Goal: Task Accomplishment & Management: Manage account settings

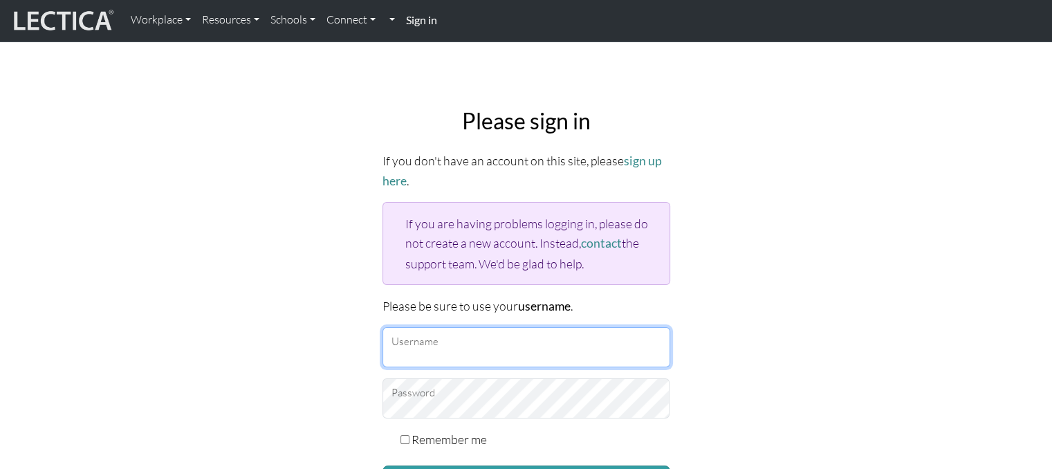
click at [450, 349] on input "Username" at bounding box center [527, 347] width 288 height 40
type input "Atenea"
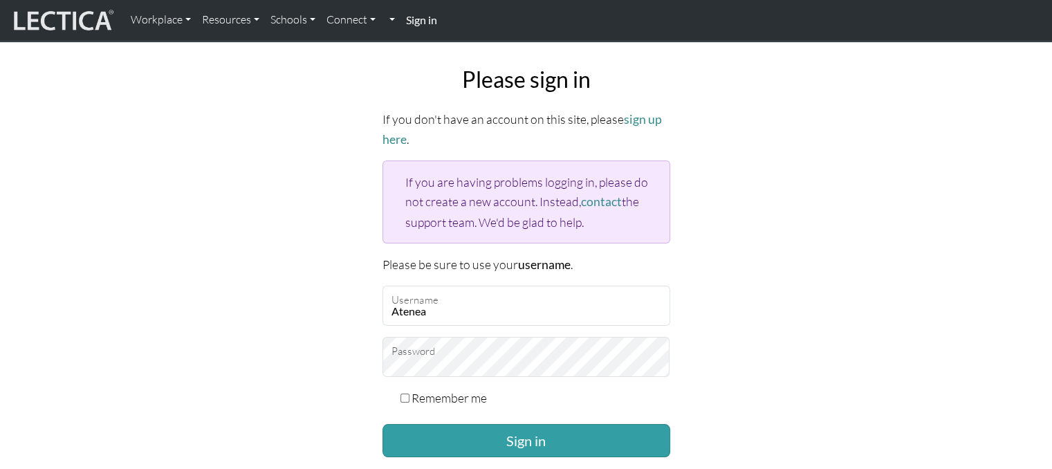
scroll to position [138, 0]
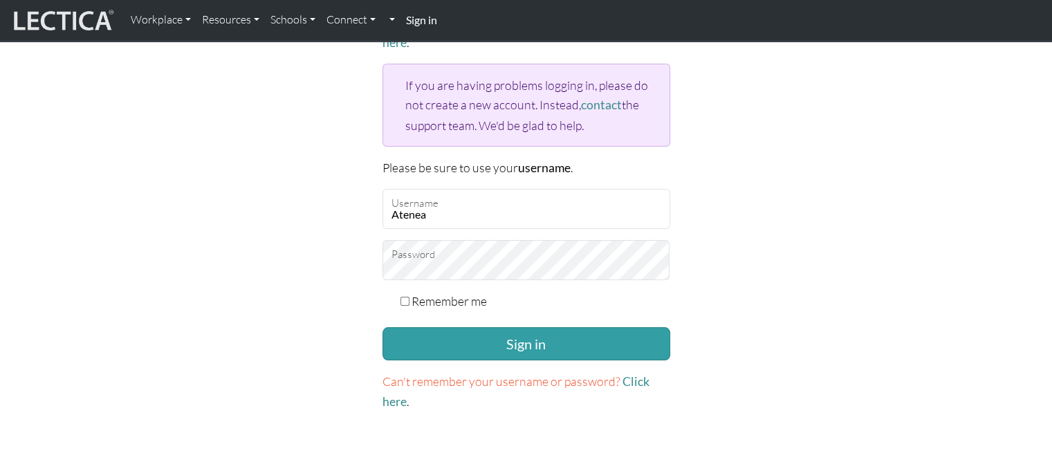
click at [410, 295] on div "Remember me" at bounding box center [527, 300] width 288 height 19
click at [405, 297] on input "Remember me" at bounding box center [405, 301] width 9 height 9
checkbox input "true"
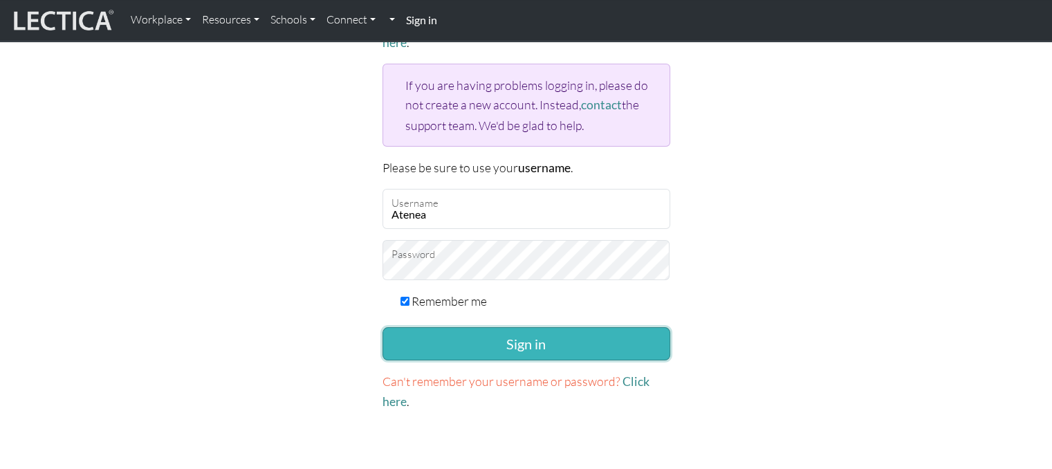
click at [431, 347] on button "Sign in" at bounding box center [527, 343] width 288 height 33
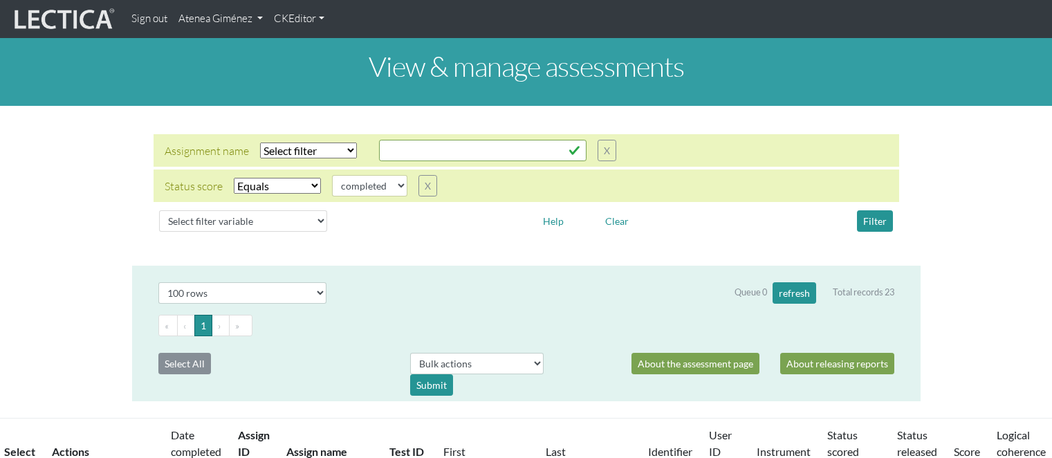
select select "100"
click at [239, 10] on link "Atenea Giménez" at bounding box center [220, 19] width 95 height 27
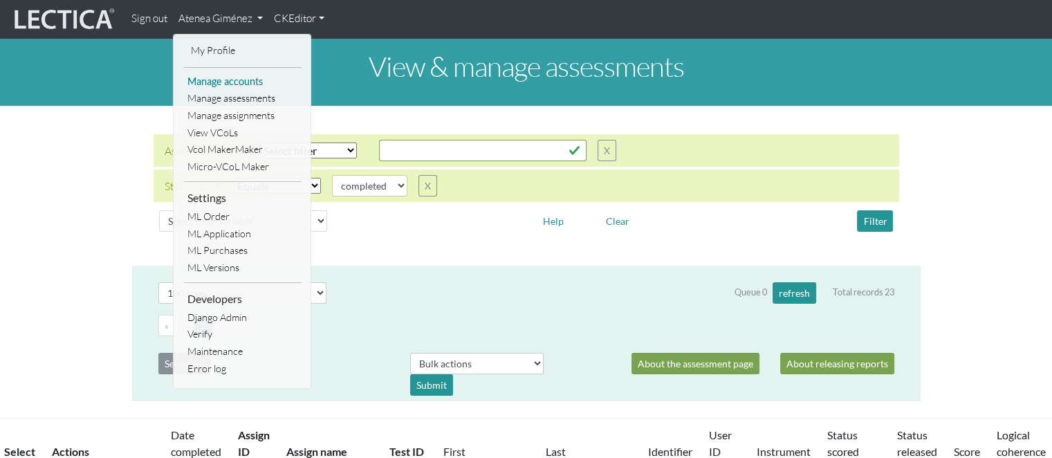
click at [224, 79] on link "Manage accounts" at bounding box center [243, 81] width 118 height 17
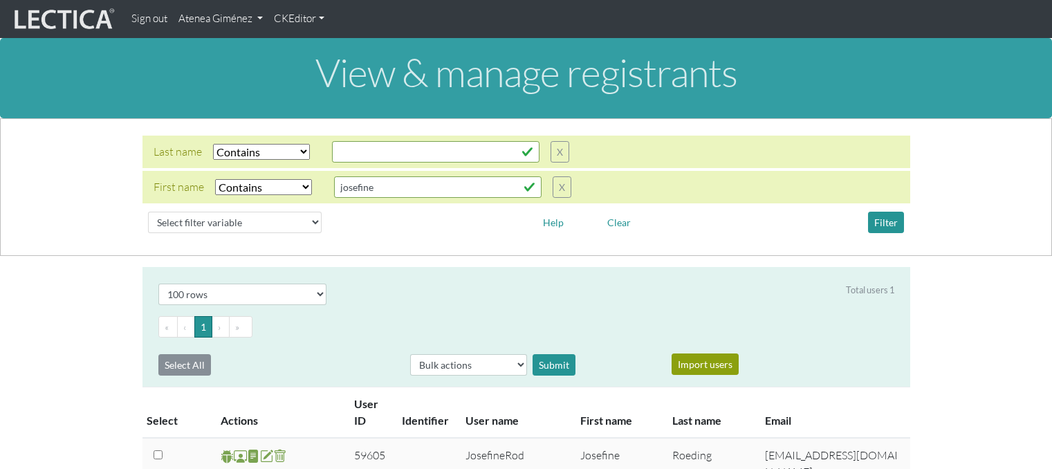
select select "icontains"
select select "100"
drag, startPoint x: 440, startPoint y: 189, endPoint x: 323, endPoint y: 192, distance: 117.0
click at [323, 192] on div "First name Select filter Equals Does not equal Contains Does not contain Starts…" at bounding box center [363, 186] width 418 height 21
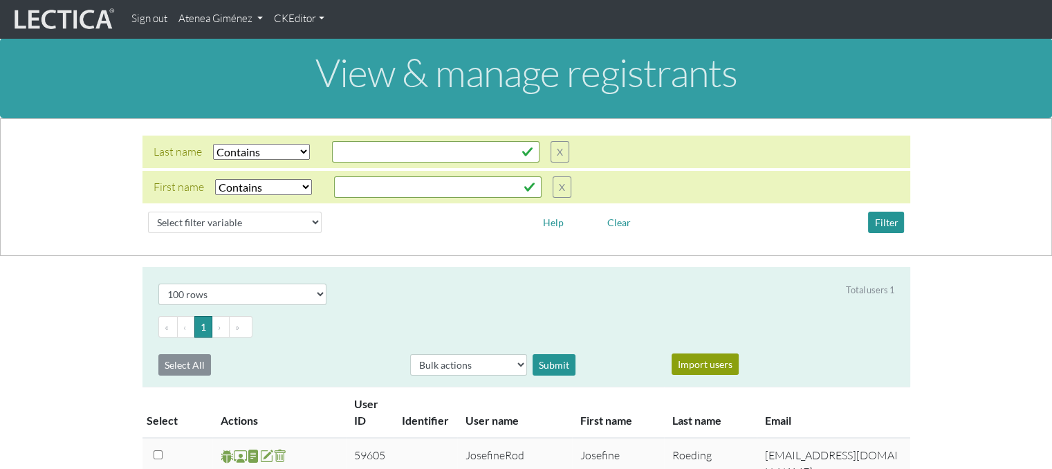
click at [223, 26] on link "Atenea Giménez" at bounding box center [220, 19] width 95 height 27
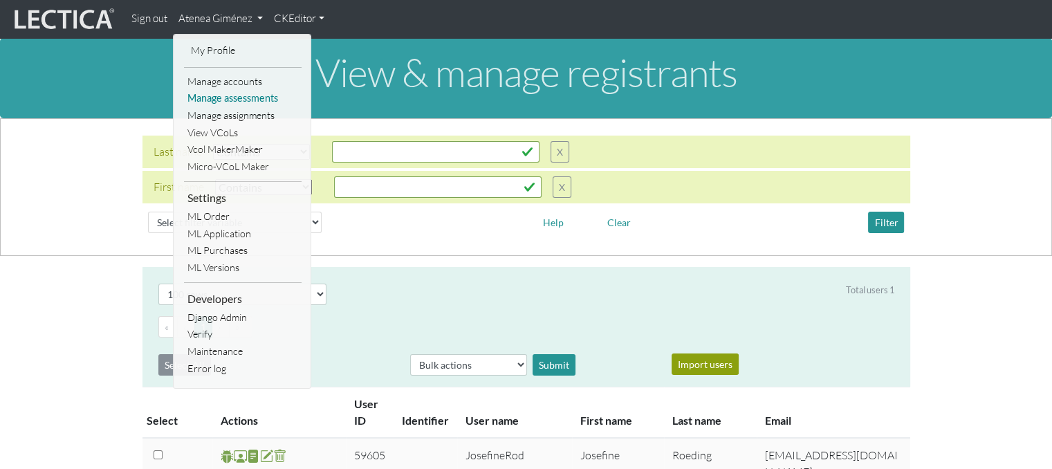
click at [223, 102] on link "Manage assessments" at bounding box center [243, 98] width 118 height 17
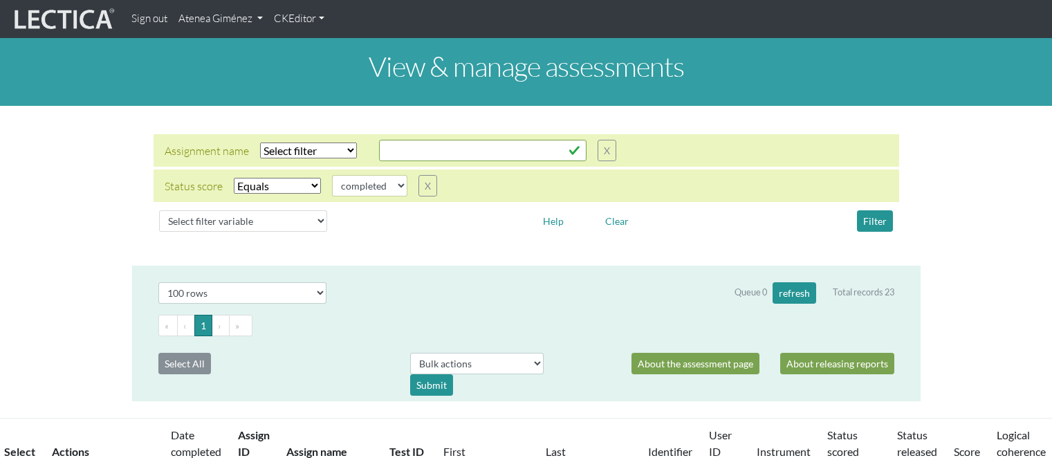
select select "100"
click at [426, 188] on button "X" at bounding box center [428, 185] width 19 height 21
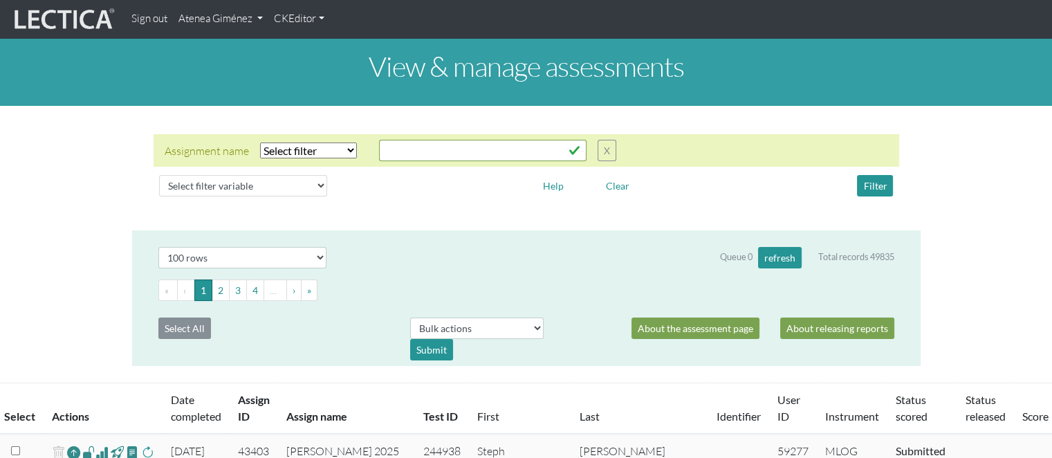
click at [345, 147] on select "Select filter Equals Does not equal Contains Does not contain Starts with Ends …" at bounding box center [308, 151] width 97 height 16
select select "icontains"
click at [260, 143] on select "Select filter Equals Does not equal Contains Does not contain Starts with Ends …" at bounding box center [308, 151] width 97 height 16
click at [398, 140] on input "text" at bounding box center [483, 150] width 208 height 21
type input "julianne"
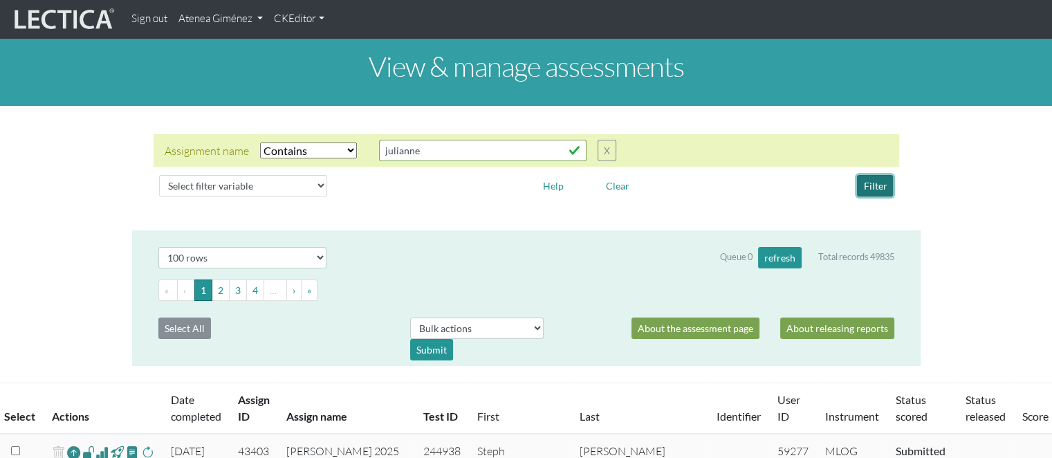
click at [862, 182] on button "Filter" at bounding box center [875, 185] width 36 height 21
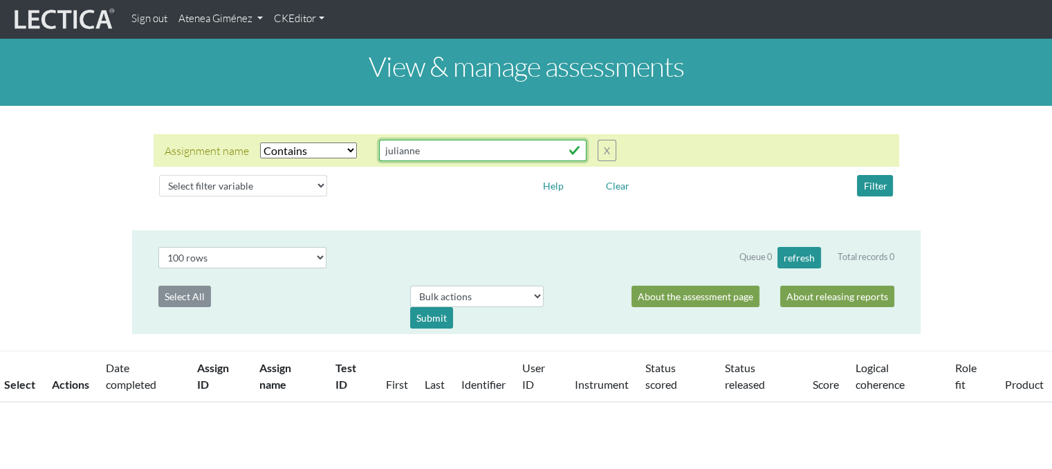
drag, startPoint x: 452, startPoint y: 155, endPoint x: 266, endPoint y: 155, distance: 186.1
click at [266, 155] on div "Assignment name Select filter Equals Does not equal Contains Does not contain S…" at bounding box center [391, 150] width 452 height 21
click at [460, 155] on input "text" at bounding box center [483, 150] width 208 height 21
type input "BIG"
click at [876, 196] on div "Select filter variable Assignment name Assignment ID Clarity persuasive Clarity…" at bounding box center [527, 186] width 746 height 33
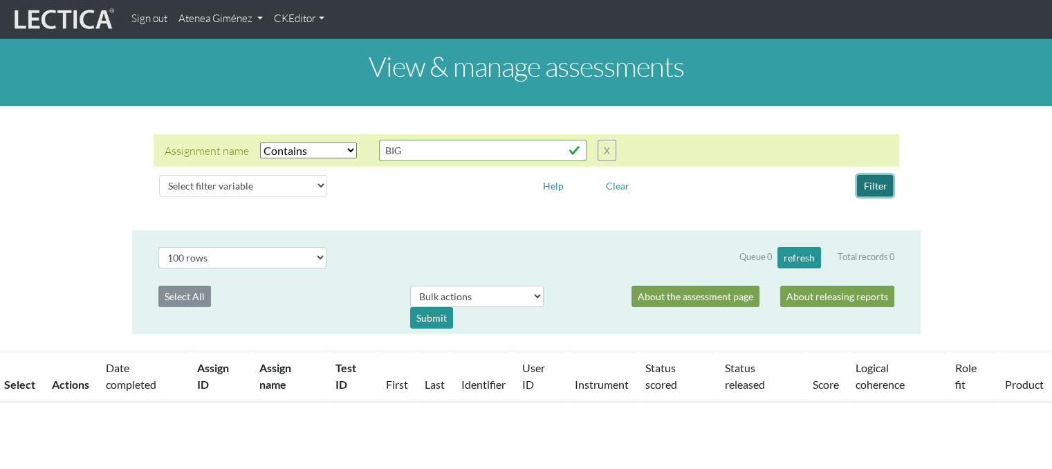
click at [872, 185] on button "Filter" at bounding box center [875, 185] width 36 height 21
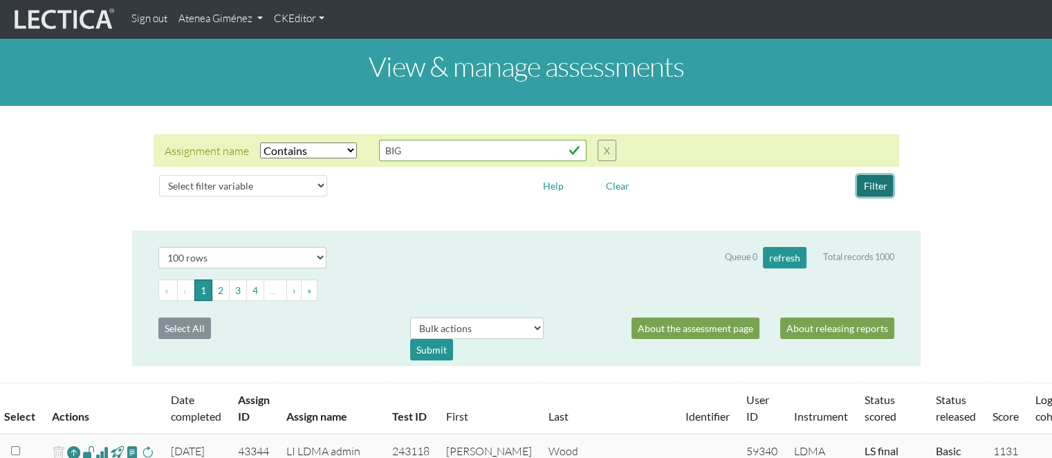
click at [867, 186] on button "Filter" at bounding box center [875, 185] width 36 height 21
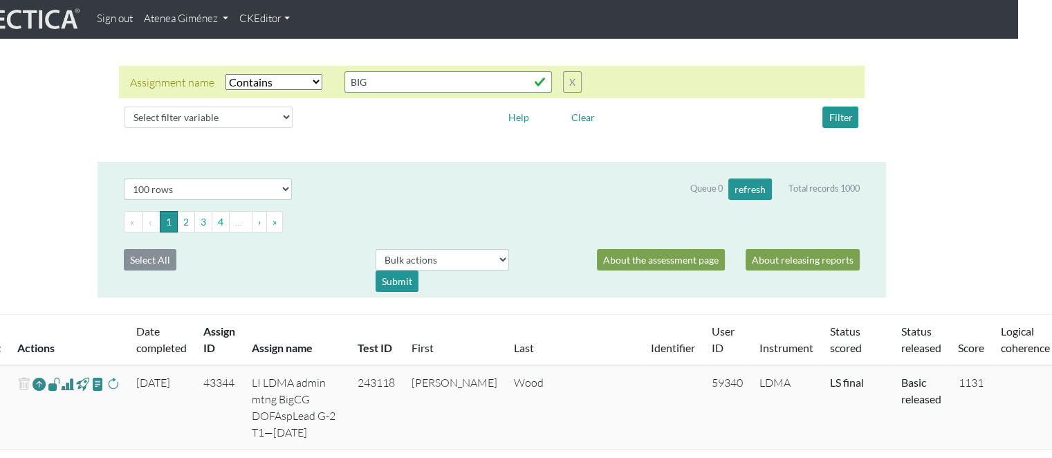
scroll to position [46, 35]
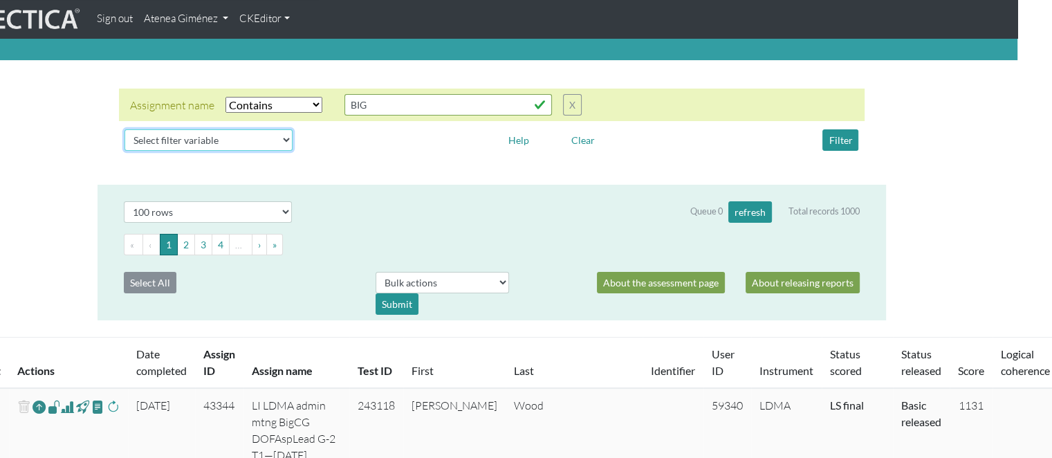
click at [218, 135] on select "Select filter variable Assignment name Assignment ID Clarity persuasive Clarity…" at bounding box center [209, 139] width 168 height 21
select select "assignment__instrument__name"
click at [125, 151] on select "Select filter variable Assignment name Assignment ID Clarity persuasive Clarity…" at bounding box center [209, 139] width 168 height 21
select select
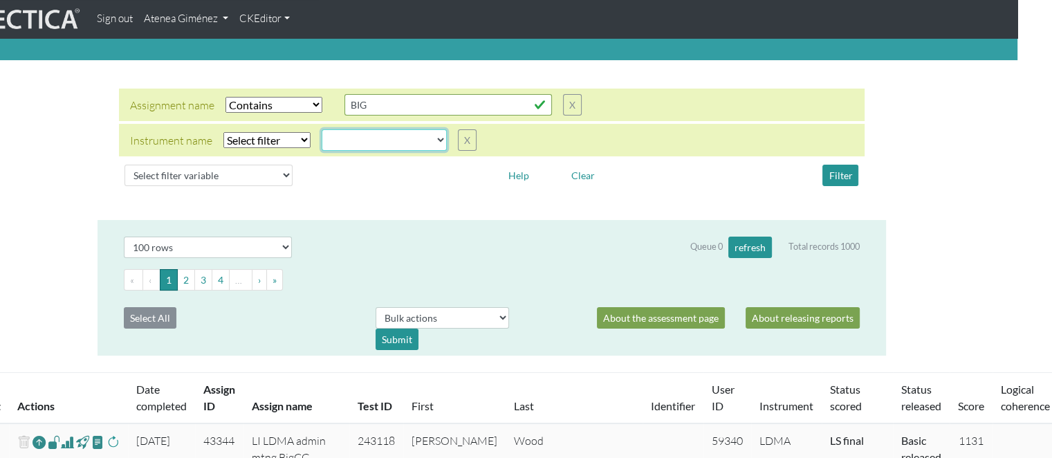
click at [349, 147] on select "AGLA FFRA FOLA GSDA KMJA KSOI LCHA LDMA LDPA LERA LESA LIMA LLRA LMBE LNSA LPHA…" at bounding box center [384, 139] width 125 height 21
select select "MLOG"
click at [322, 129] on select "AGLA FFRA FOLA GSDA KMJA KSOI LCHA LDMA LDPA LERA LESA LIMA LLRA LMBE LNSA LPHA…" at bounding box center [384, 139] width 125 height 21
click at [280, 141] on select "Select filter Equals Does not equal" at bounding box center [266, 140] width 87 height 16
select select "iexact"
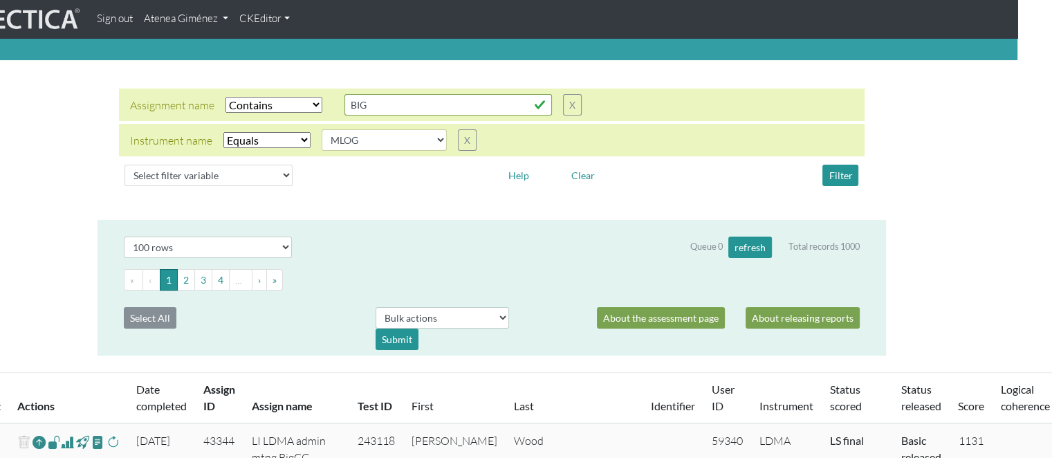
click at [223, 132] on select "Select filter Equals Does not equal" at bounding box center [266, 140] width 87 height 16
click at [841, 176] on button "Filter" at bounding box center [841, 175] width 36 height 21
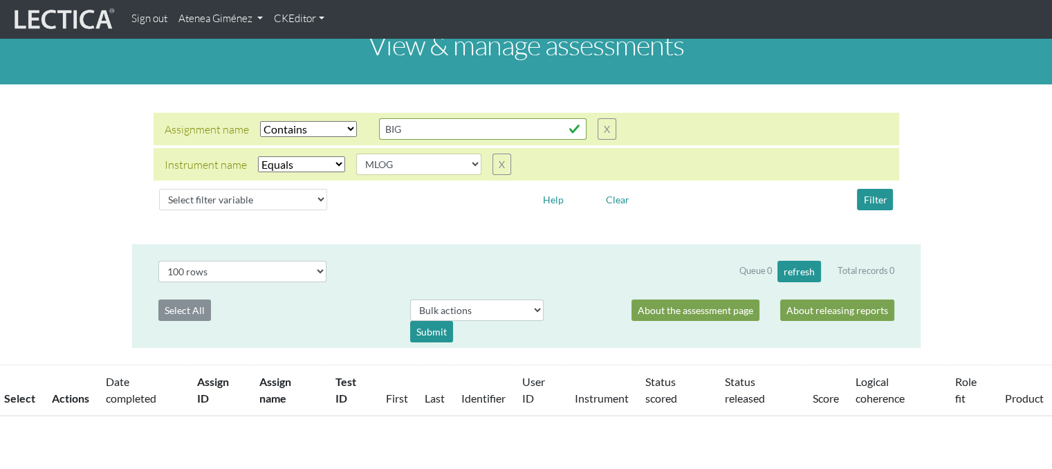
scroll to position [0, 0]
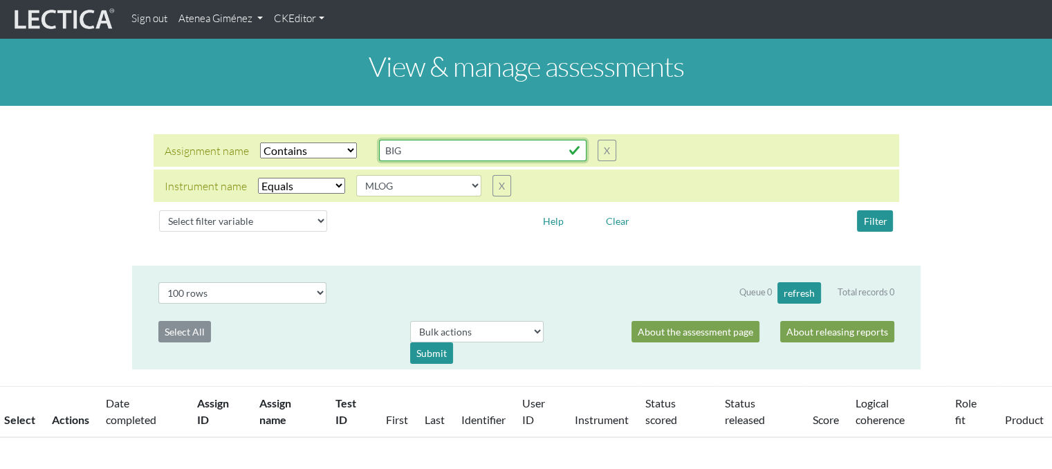
drag, startPoint x: 445, startPoint y: 156, endPoint x: 343, endPoint y: 151, distance: 101.9
click at [343, 151] on div "Assignment name Select filter Equals Does not equal Contains Does not contain S…" at bounding box center [391, 150] width 452 height 21
type input "[PERSON_NAME]"
click at [875, 222] on button "Filter" at bounding box center [875, 220] width 36 height 21
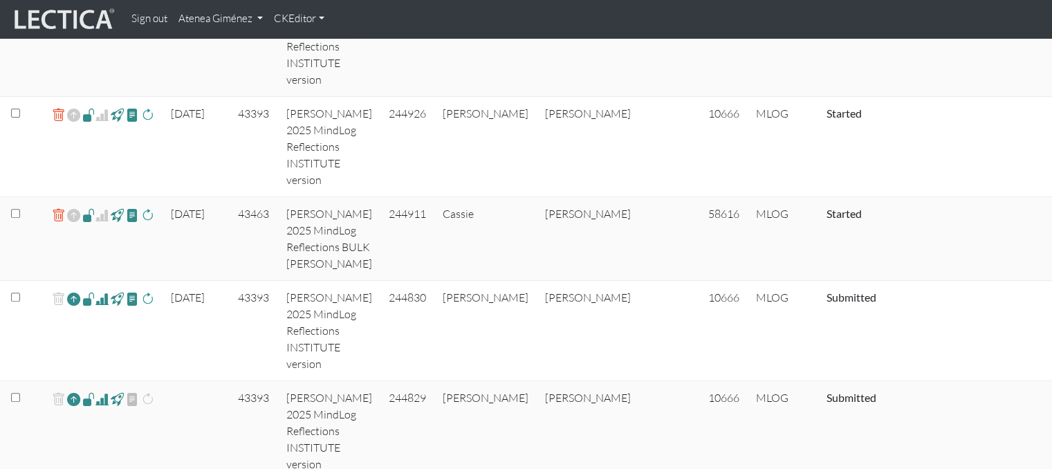
scroll to position [554, 0]
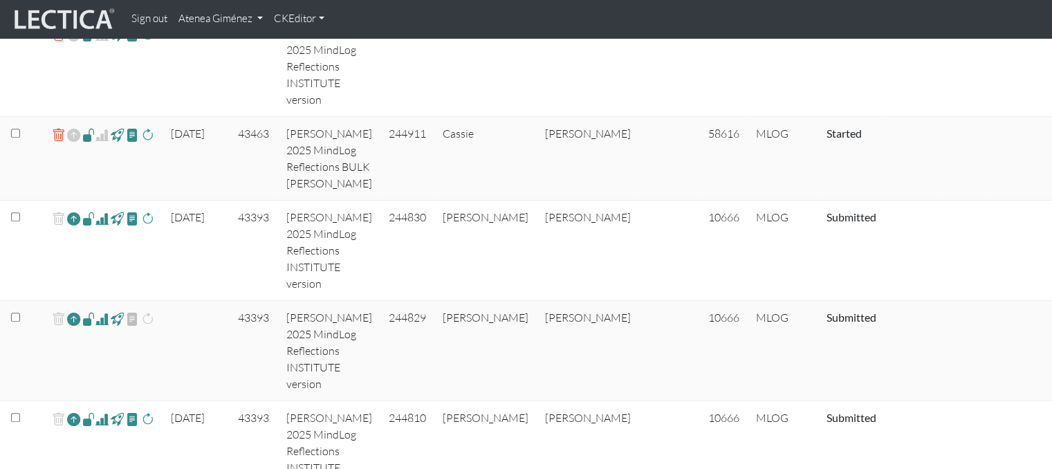
click at [86, 143] on span at bounding box center [88, 135] width 13 height 16
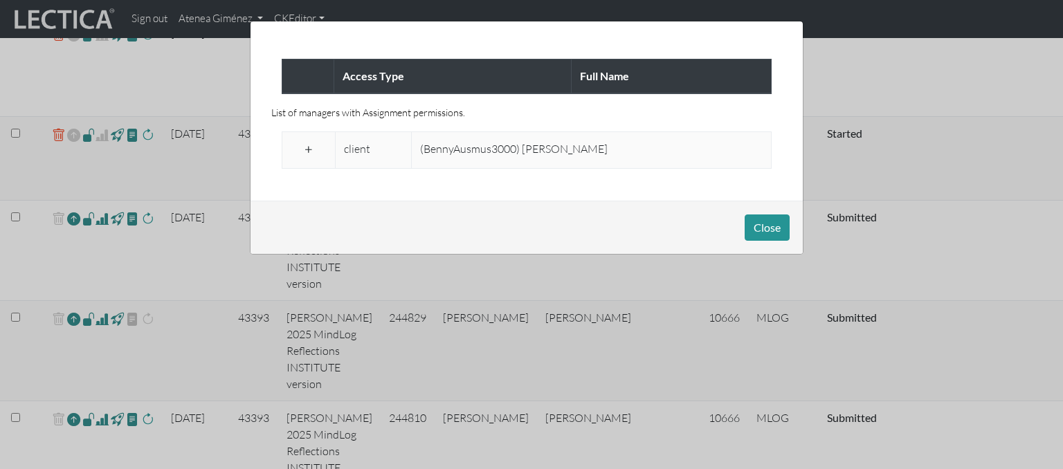
click at [308, 148] on span at bounding box center [308, 150] width 13 height 17
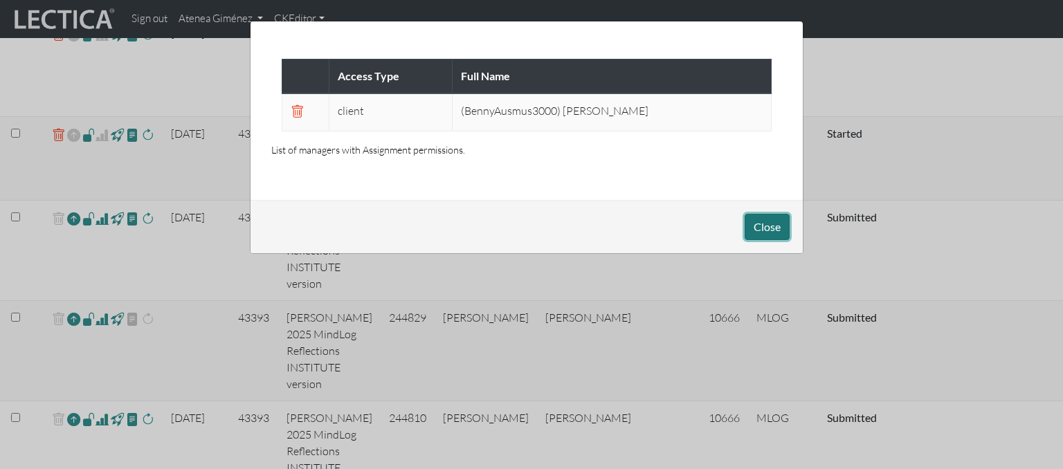
click at [757, 227] on button "Close" at bounding box center [766, 227] width 45 height 26
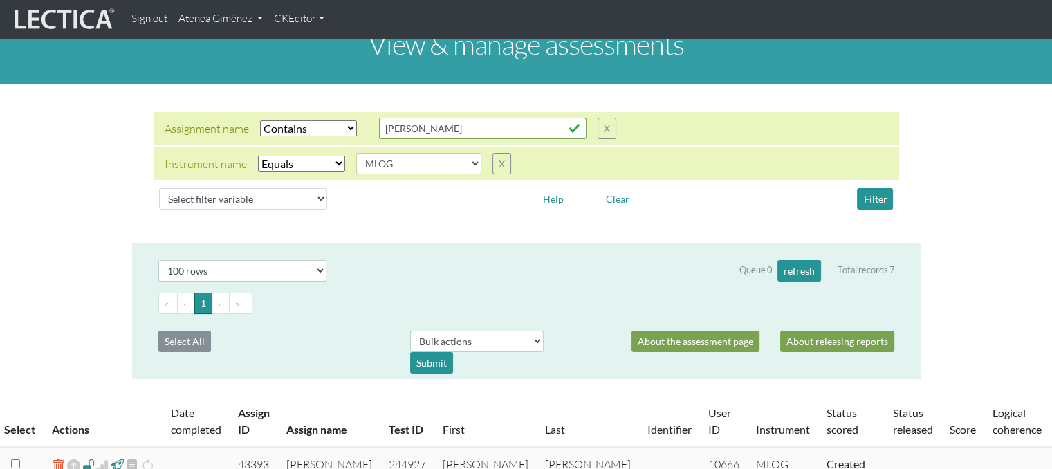
scroll to position [0, 0]
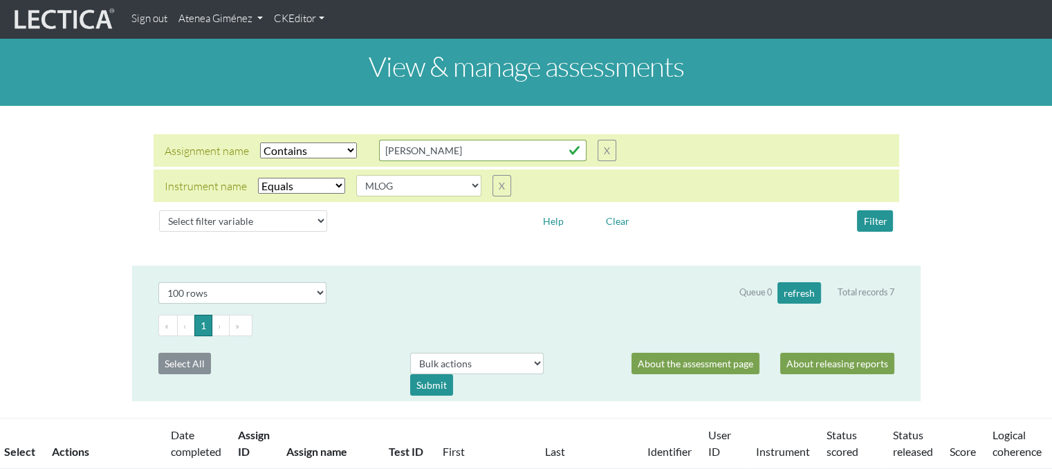
click at [238, 26] on link "Atenea Giménez" at bounding box center [220, 19] width 95 height 27
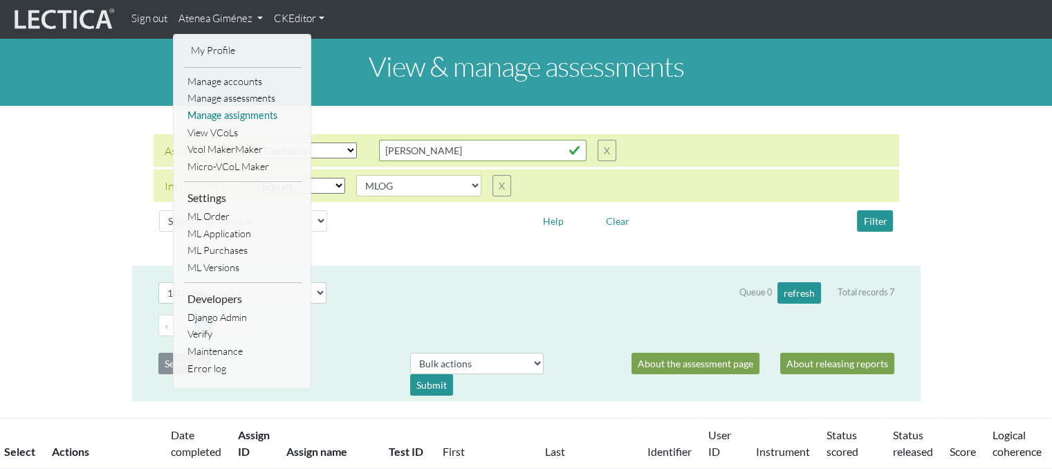
click at [233, 117] on link "Manage assignments" at bounding box center [243, 115] width 118 height 17
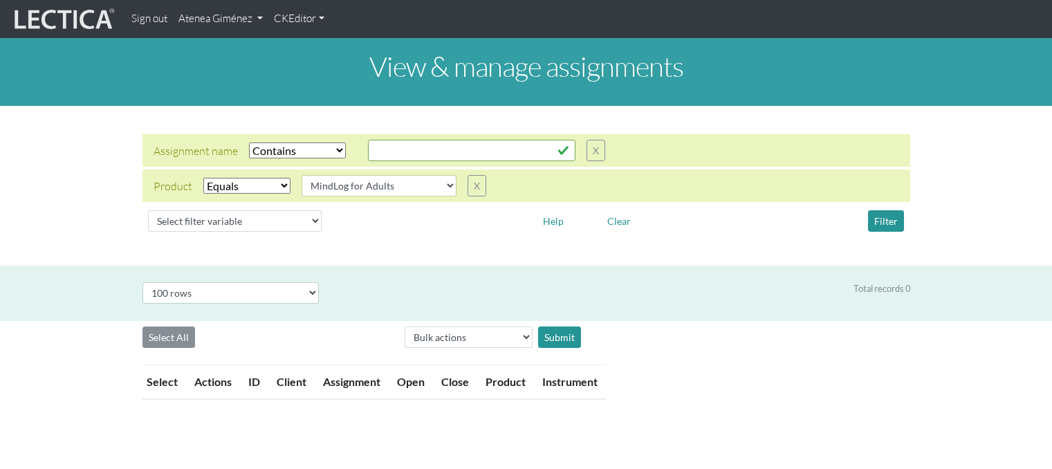
select select "icontains"
select select "MindLog for Adults"
select select "100"
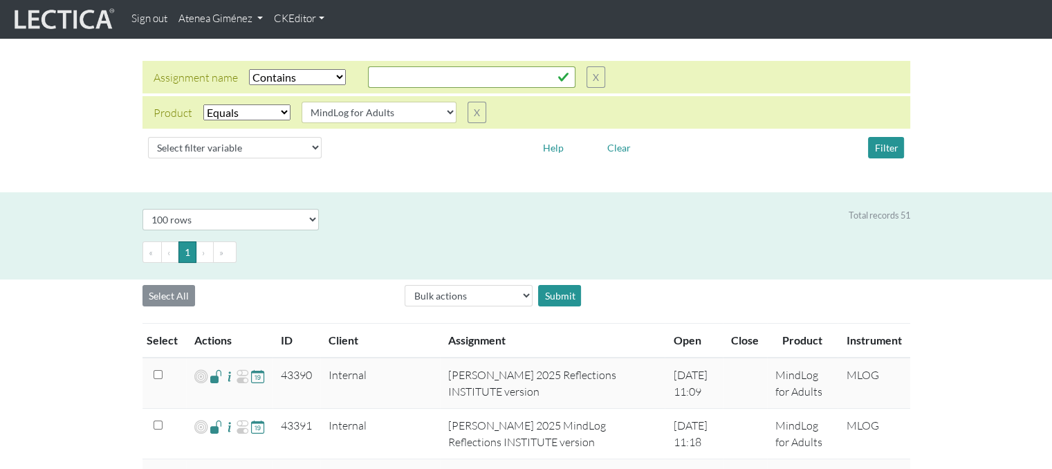
scroll to position [69, 0]
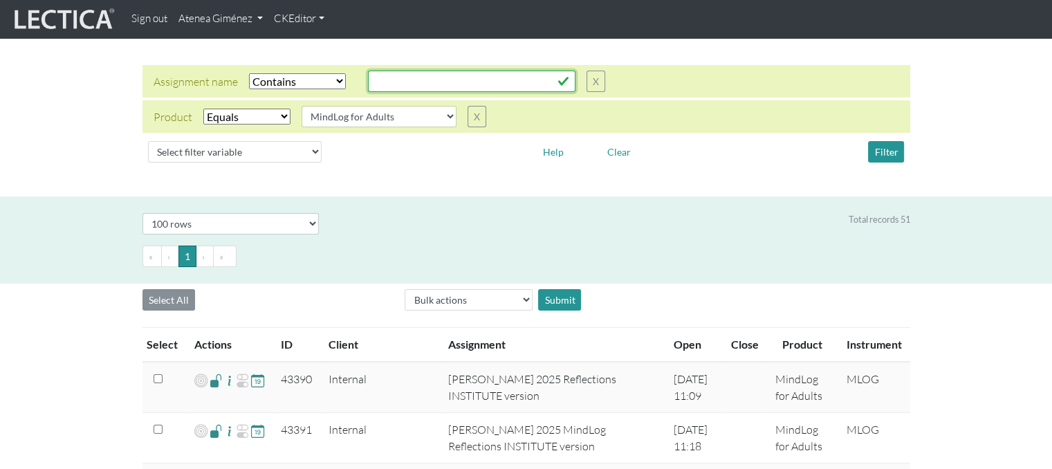
click at [420, 85] on input "text" at bounding box center [472, 81] width 208 height 21
type input "a"
type input "[PERSON_NAME]"
click at [869, 143] on button "Filter" at bounding box center [886, 151] width 36 height 21
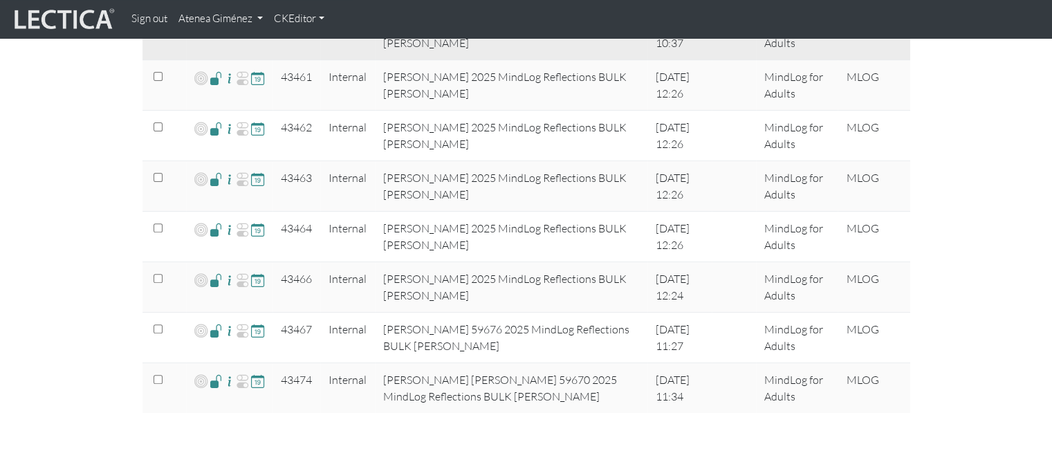
scroll to position [484, 0]
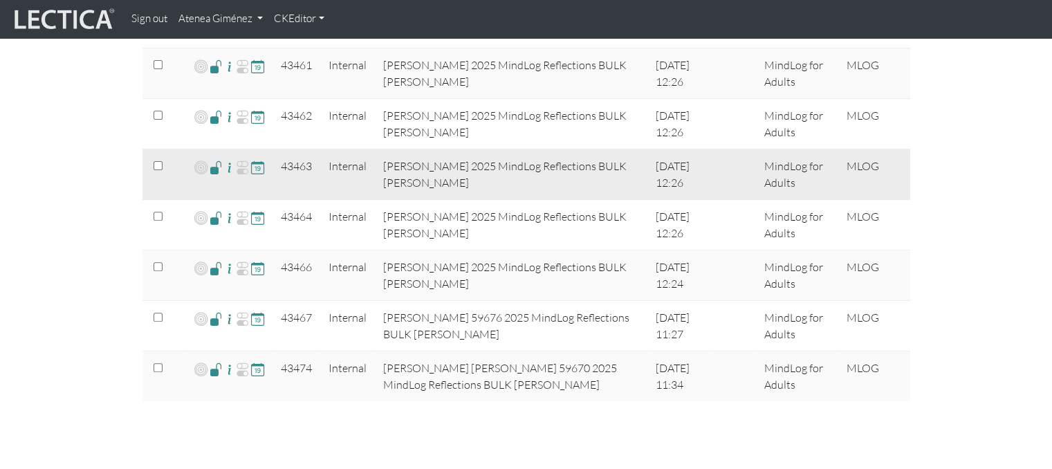
click at [213, 171] on span at bounding box center [216, 167] width 13 height 16
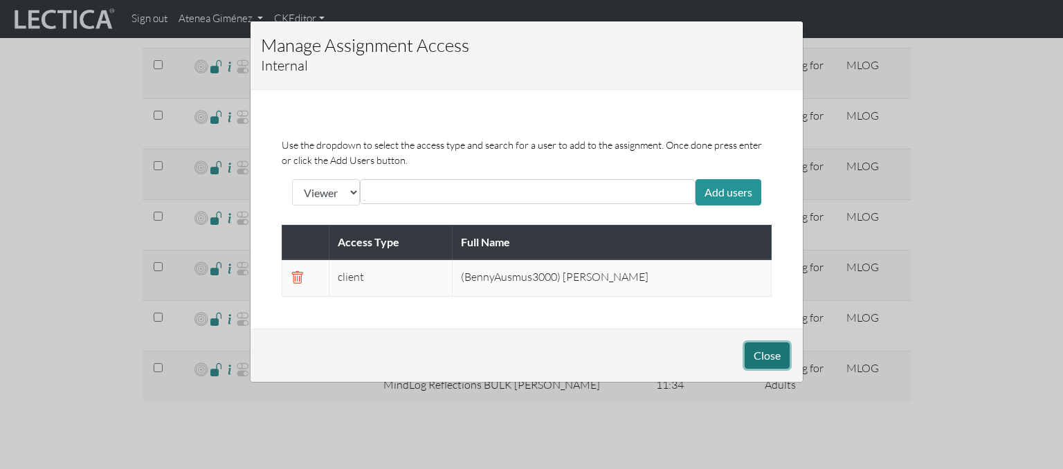
click at [774, 349] on button "Close" at bounding box center [766, 355] width 45 height 26
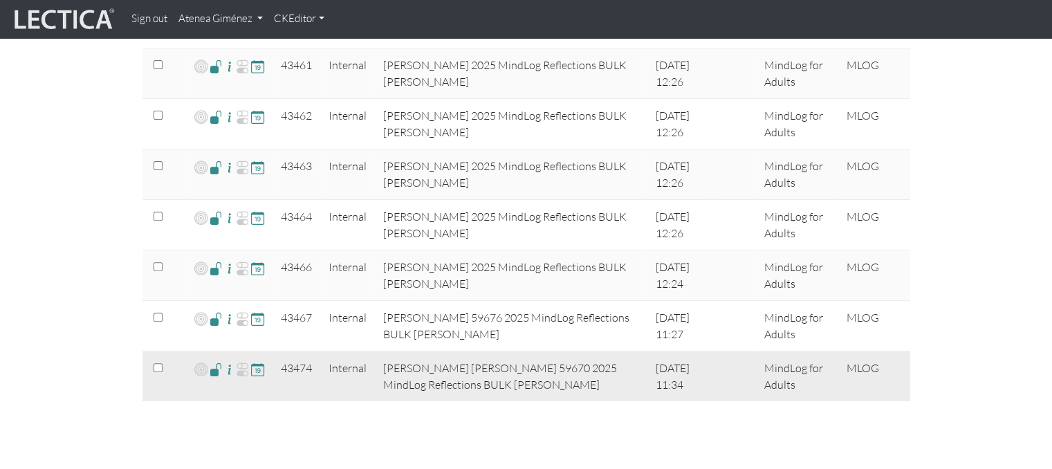
click at [216, 372] on span at bounding box center [216, 369] width 13 height 16
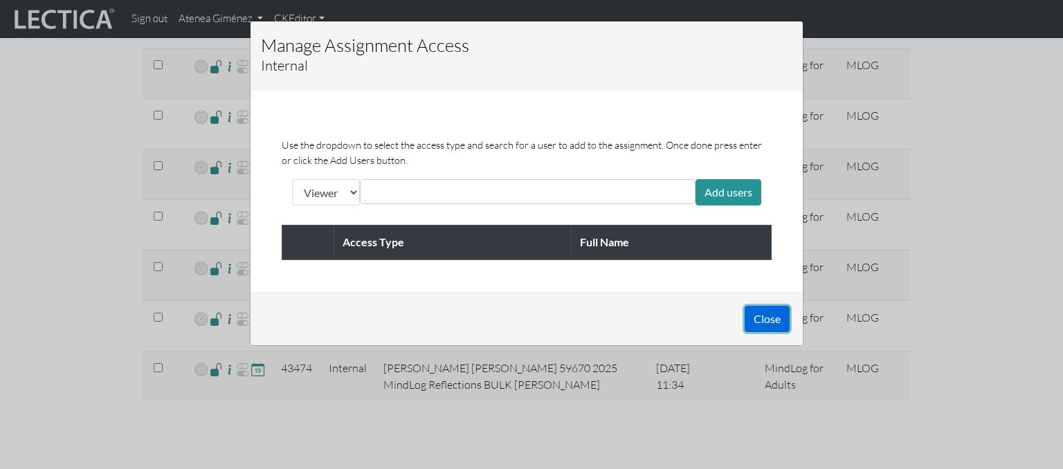
click at [760, 330] on button "Close" at bounding box center [766, 319] width 45 height 26
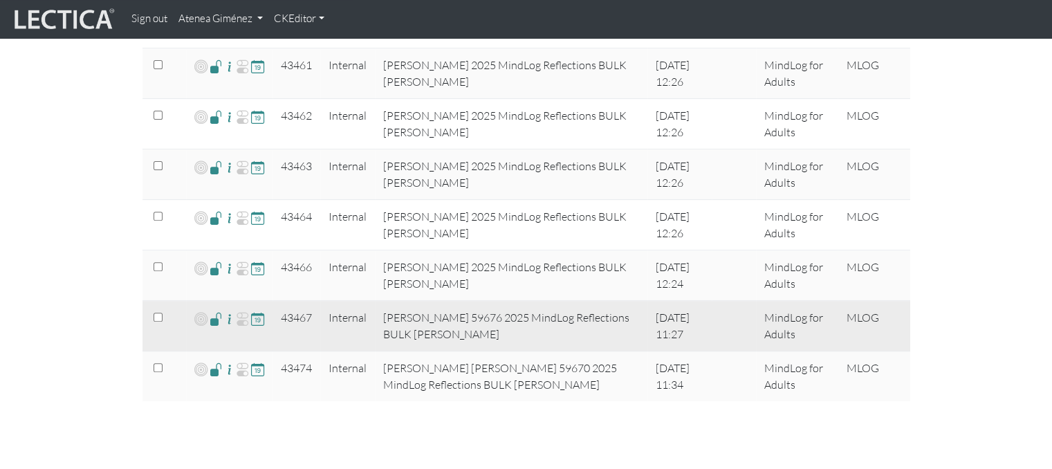
click at [216, 317] on span at bounding box center [216, 319] width 13 height 16
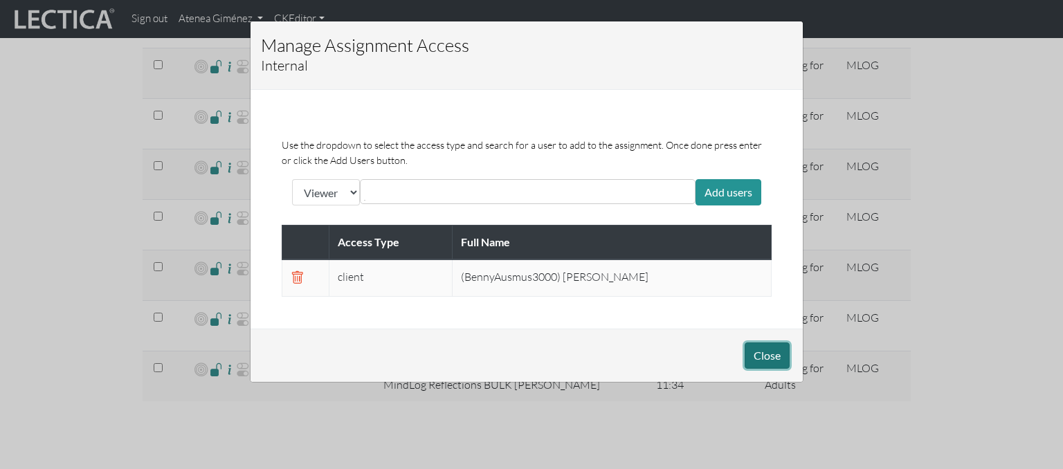
click at [762, 358] on button "Close" at bounding box center [766, 355] width 45 height 26
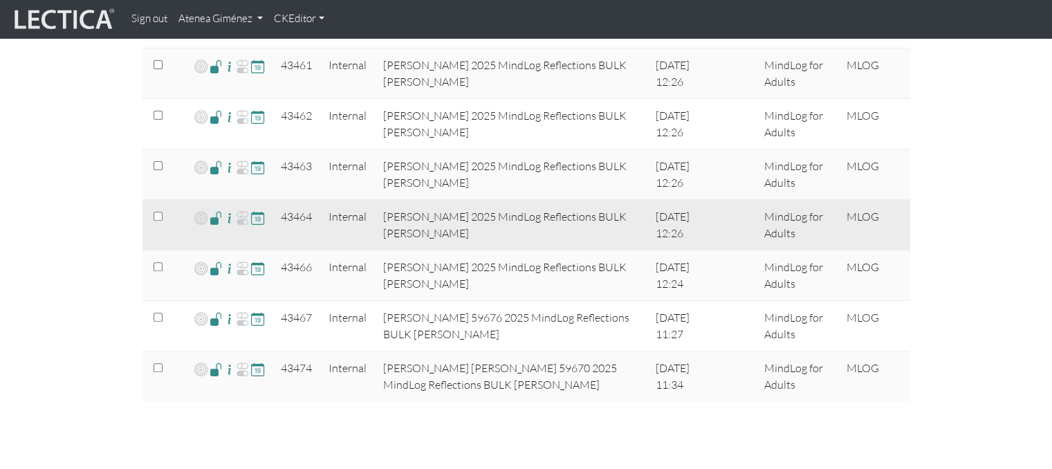
click at [216, 222] on span at bounding box center [216, 218] width 13 height 16
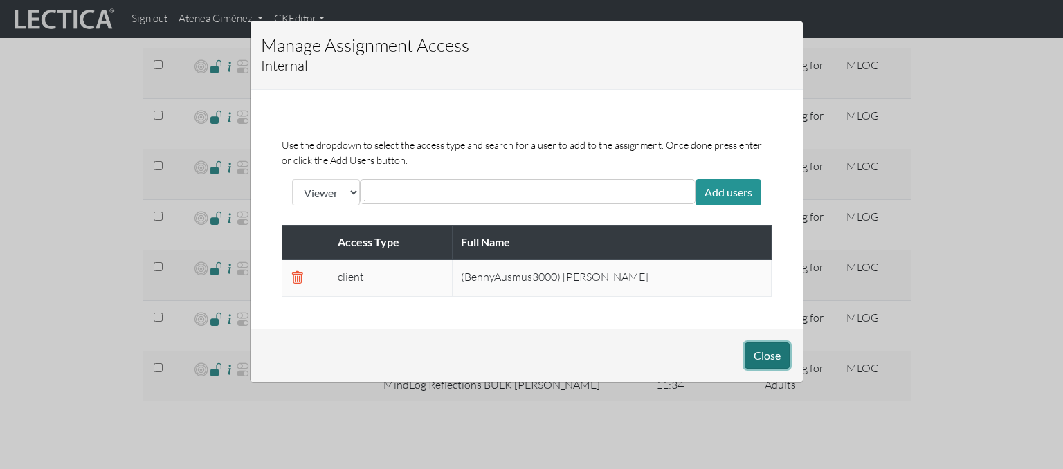
click at [772, 349] on button "Close" at bounding box center [766, 355] width 45 height 26
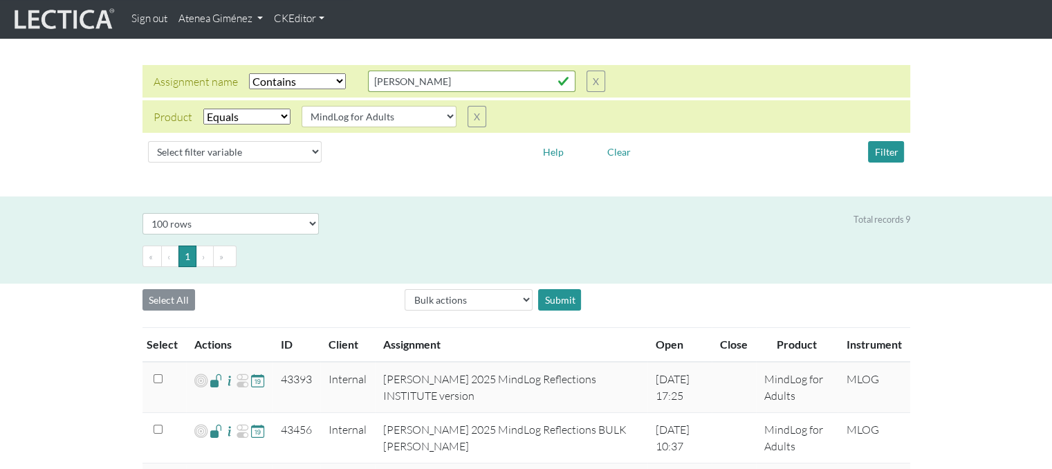
scroll to position [0, 0]
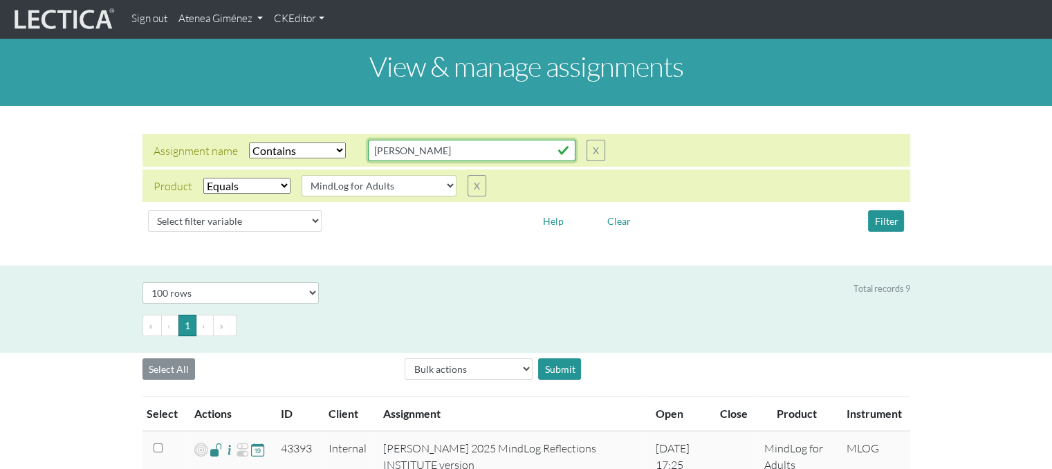
drag, startPoint x: 394, startPoint y: 156, endPoint x: 345, endPoint y: 157, distance: 49.8
click at [345, 157] on div "Assignment name Select filter Equals Does not equal Contains Does not contain S…" at bounding box center [380, 150] width 452 height 21
click at [248, 20] on link "Atenea Giménez" at bounding box center [220, 19] width 95 height 27
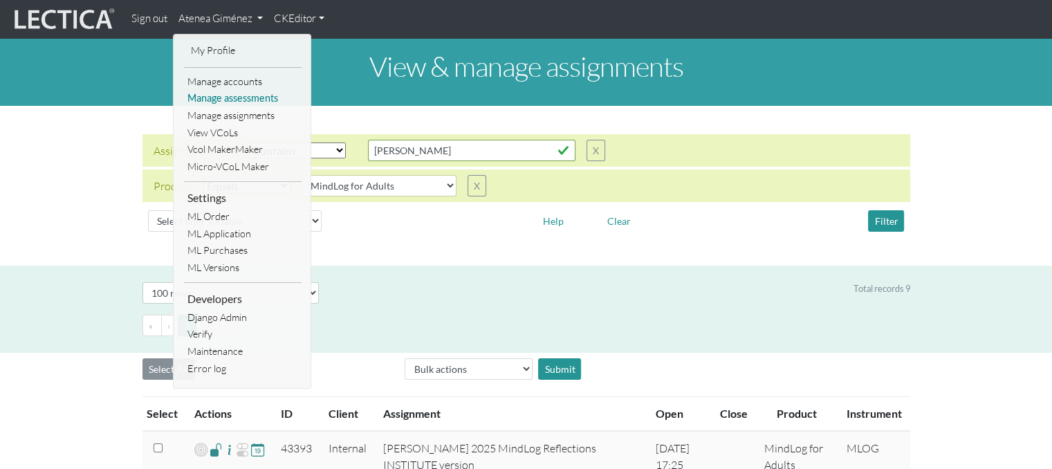
click at [226, 104] on link "Manage assessments" at bounding box center [243, 98] width 118 height 17
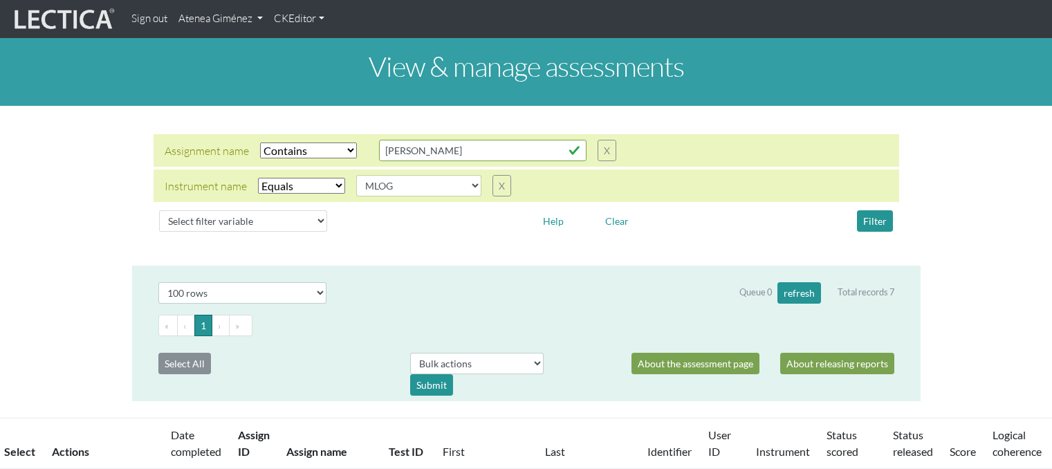
select select "icontains"
select select "MLOG"
select select "100"
drag, startPoint x: 439, startPoint y: 152, endPoint x: 365, endPoint y: 149, distance: 74.1
click at [365, 149] on div "Assignment name Select filter Equals Does not equal Contains Does not contain S…" at bounding box center [391, 150] width 452 height 21
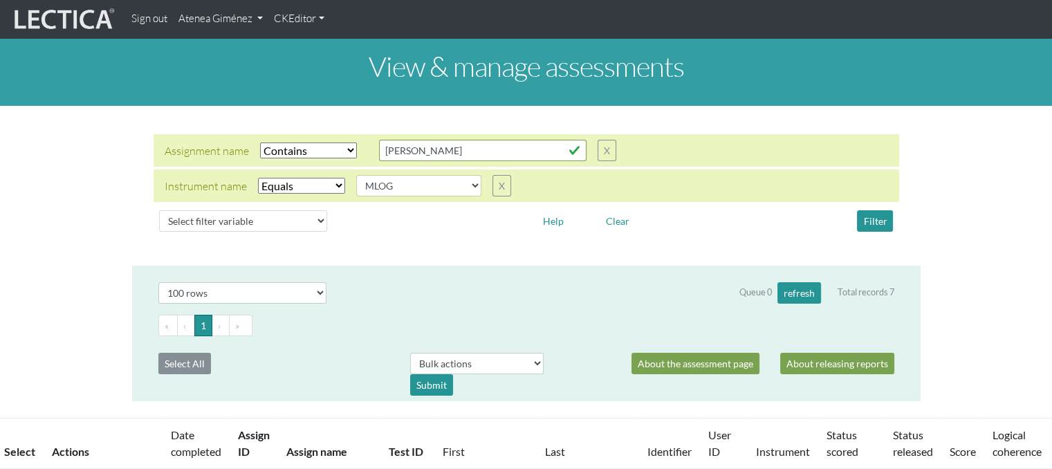
click at [365, 149] on div "Assignment name Select filter Equals Does not equal Contains Does not contain S…" at bounding box center [391, 150] width 452 height 21
click at [426, 156] on input "ausmus" at bounding box center [483, 150] width 208 height 21
type input "a"
click at [884, 214] on button "Filter" at bounding box center [875, 220] width 36 height 21
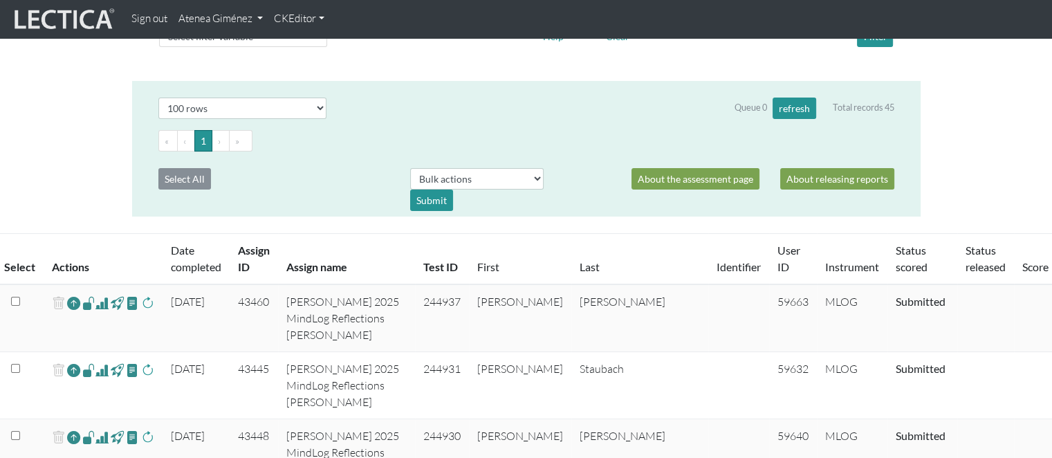
scroll to position [208, 0]
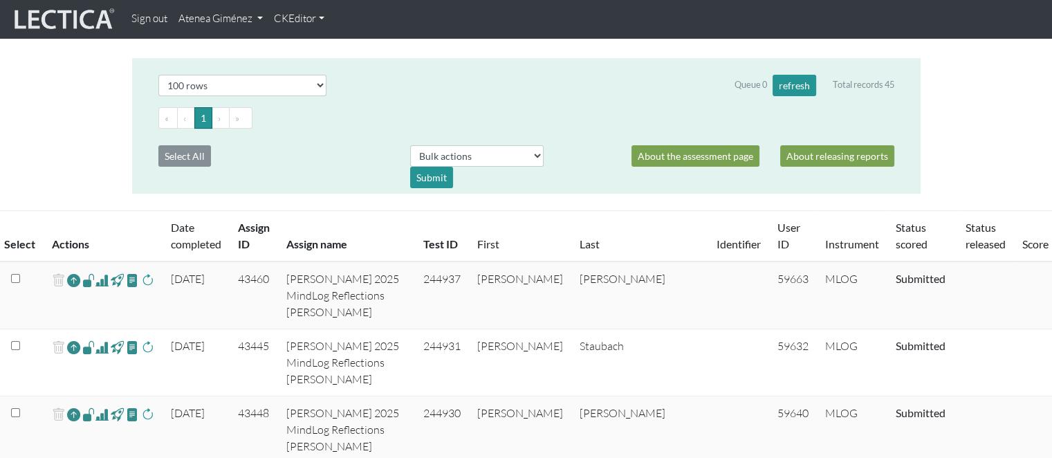
click at [86, 282] on span at bounding box center [88, 280] width 13 height 16
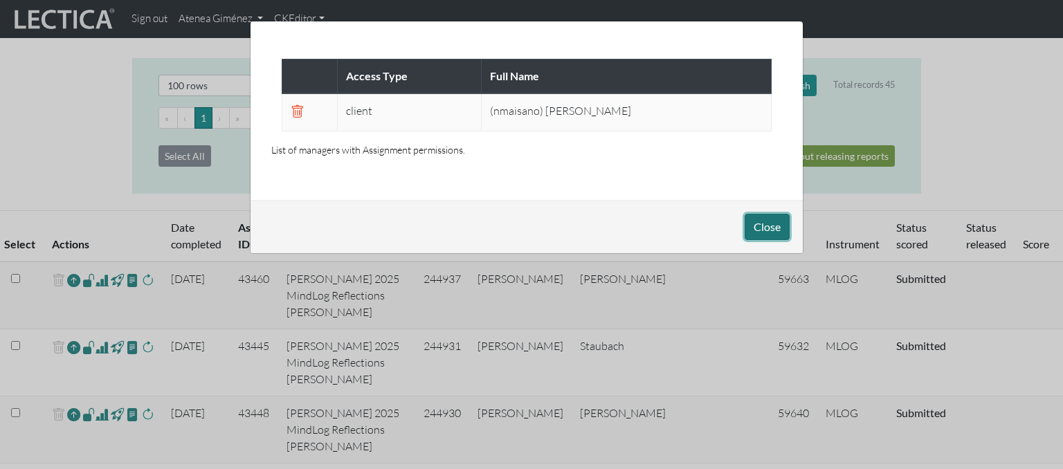
click at [774, 221] on button "Close" at bounding box center [766, 227] width 45 height 26
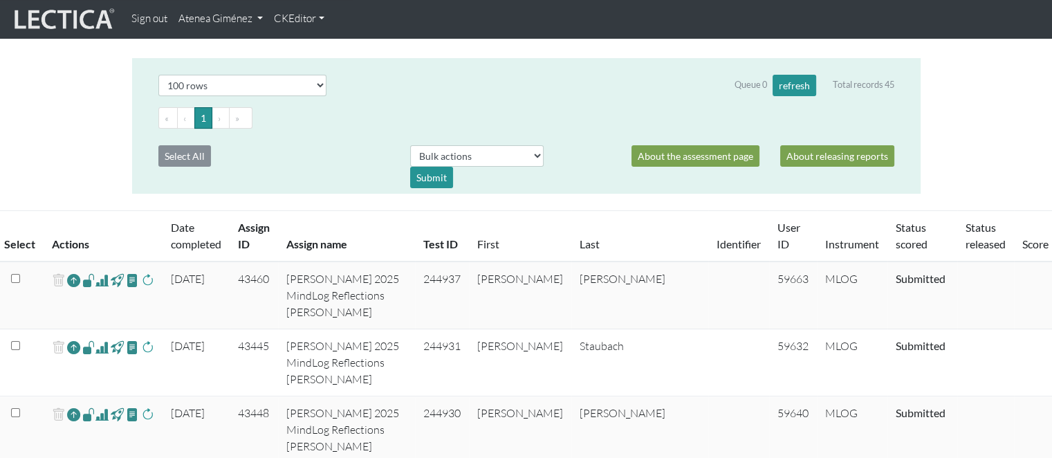
click at [88, 355] on span at bounding box center [88, 347] width 13 height 16
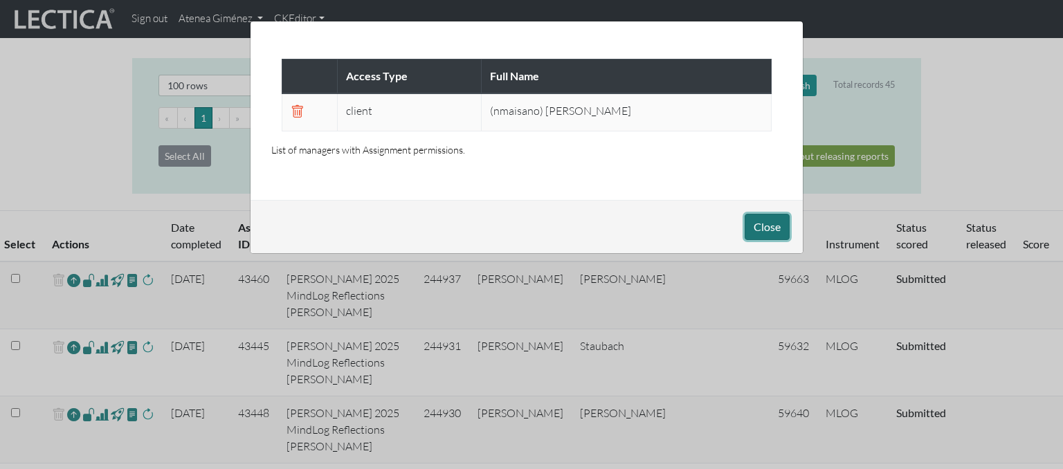
click at [772, 228] on button "Close" at bounding box center [766, 227] width 45 height 26
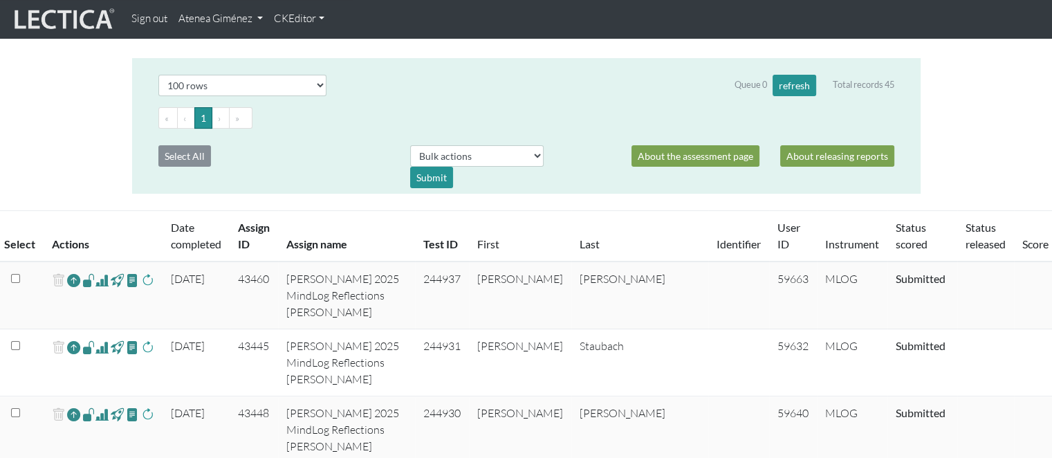
scroll to position [277, 0]
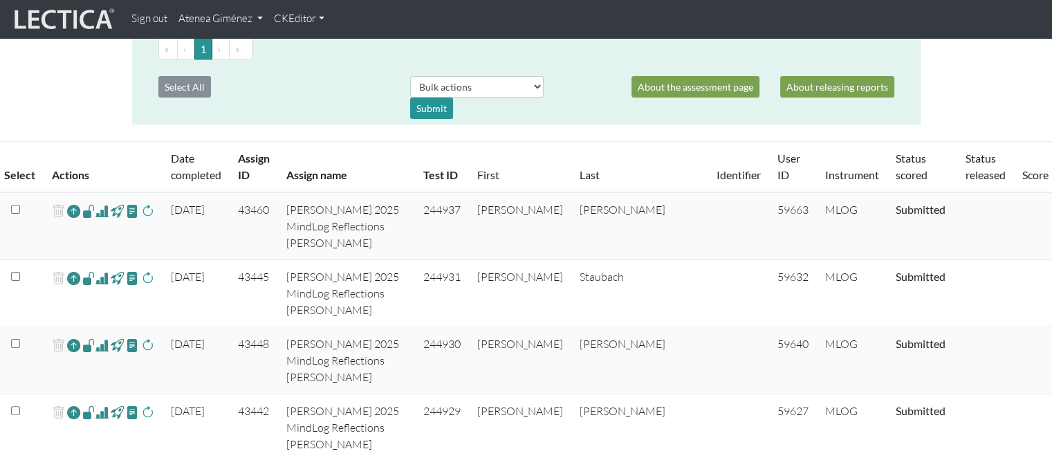
click at [89, 353] on span at bounding box center [88, 345] width 13 height 16
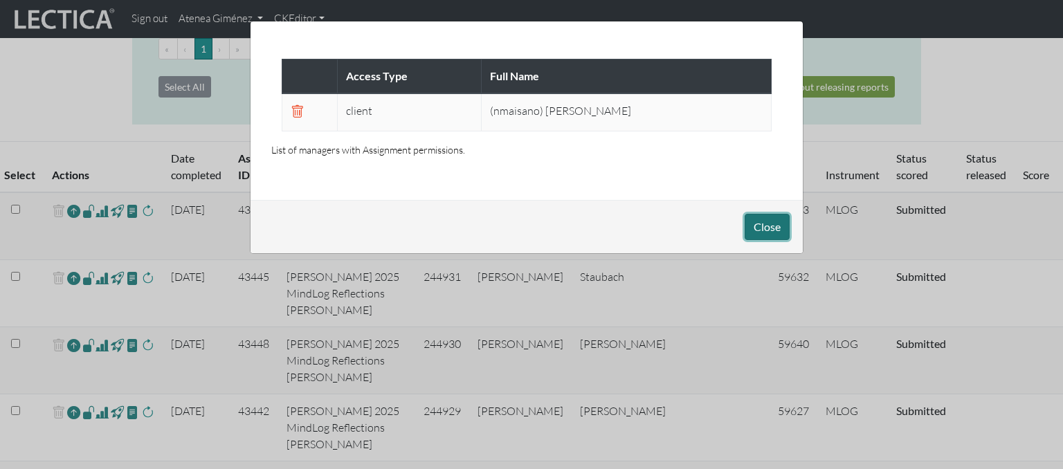
click at [772, 228] on button "Close" at bounding box center [766, 227] width 45 height 26
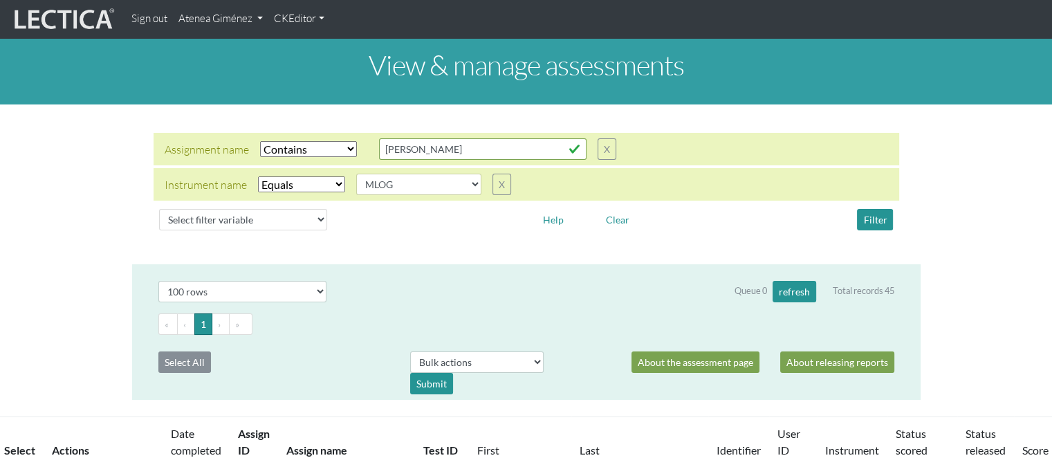
scroll to position [0, 0]
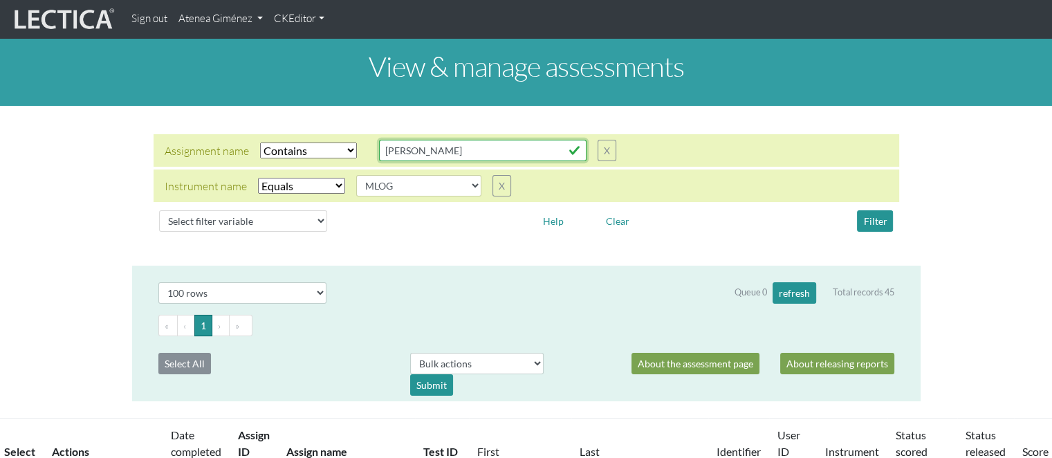
drag, startPoint x: 432, startPoint y: 152, endPoint x: 393, endPoint y: 153, distance: 39.5
click at [399, 153] on input "maisano" at bounding box center [483, 150] width 208 height 21
click at [390, 153] on input "maisano" at bounding box center [483, 150] width 208 height 21
click at [382, 153] on input "maisano" at bounding box center [483, 150] width 208 height 21
click at [434, 155] on input "maisano" at bounding box center [483, 150] width 208 height 21
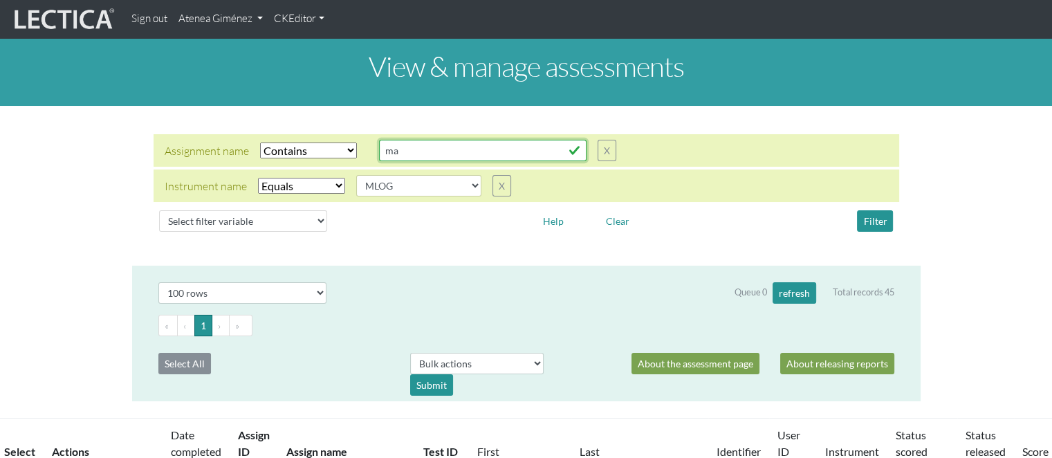
type input "m"
click at [429, 149] on input "text" at bounding box center [483, 150] width 208 height 21
type input "ausmus"
click at [874, 212] on button "Filter" at bounding box center [875, 220] width 36 height 21
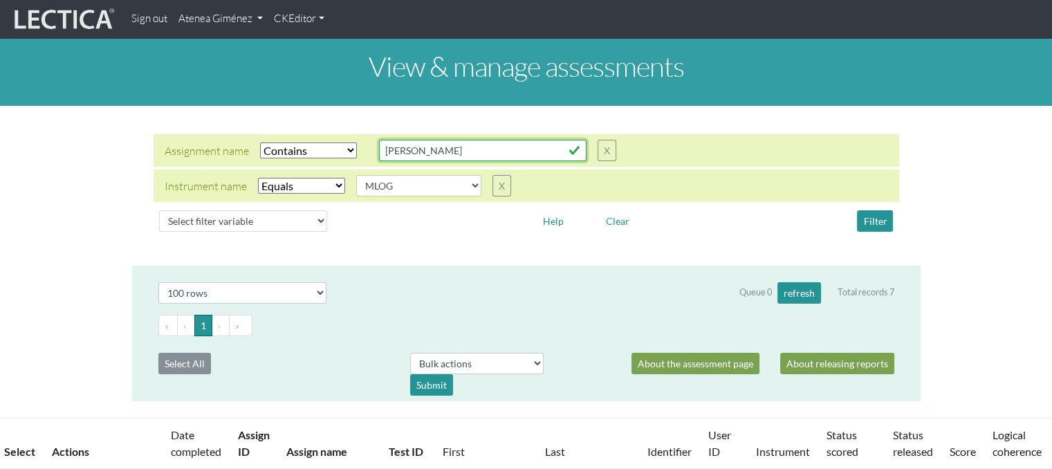
drag, startPoint x: 464, startPoint y: 156, endPoint x: 340, endPoint y: 149, distance: 123.4
click at [340, 149] on div "Assignment name Select filter Equals Does not equal Contains Does not contain S…" at bounding box center [391, 150] width 452 height 21
click at [233, 26] on link "Atenea Giménez" at bounding box center [220, 19] width 95 height 27
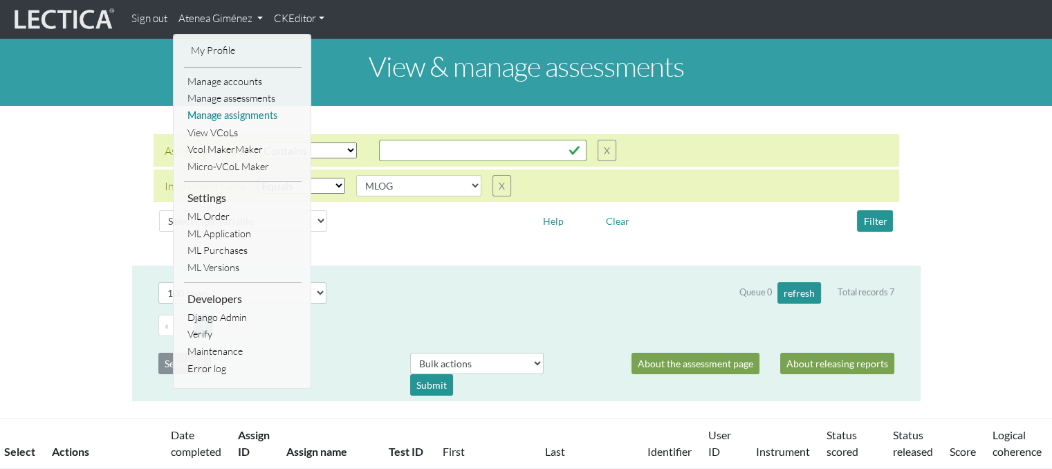
click at [216, 117] on link "Manage assignments" at bounding box center [243, 115] width 118 height 17
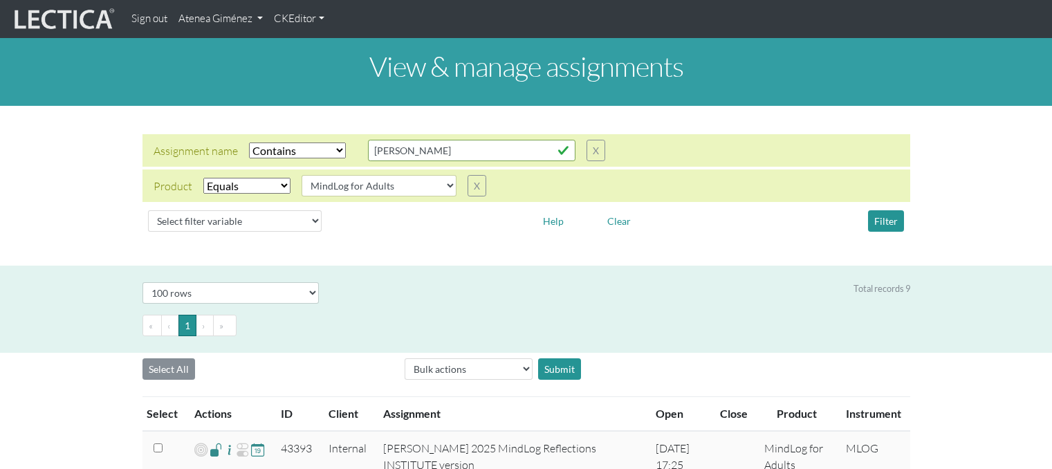
select select "icontains"
select select "MindLog for Adults"
select select "100"
drag, startPoint x: 495, startPoint y: 155, endPoint x: 330, endPoint y: 152, distance: 165.4
click at [330, 152] on div "Assignment name Select filter Equals Does not equal Contains Does not contain S…" at bounding box center [380, 150] width 452 height 21
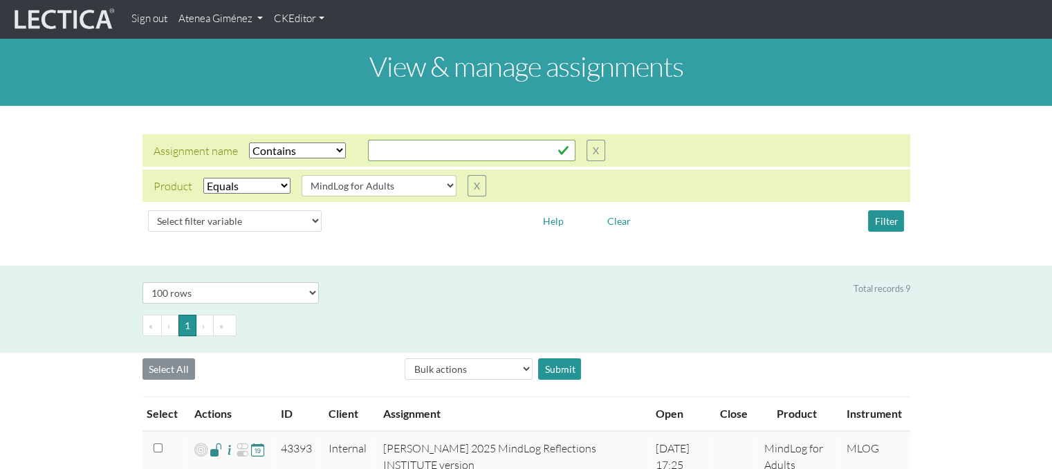
click at [883, 233] on div "Select filter variable Assignment name Assignment ID Client name Date open Date…" at bounding box center [527, 221] width 768 height 33
click at [883, 223] on button "Filter" at bounding box center [886, 220] width 36 height 21
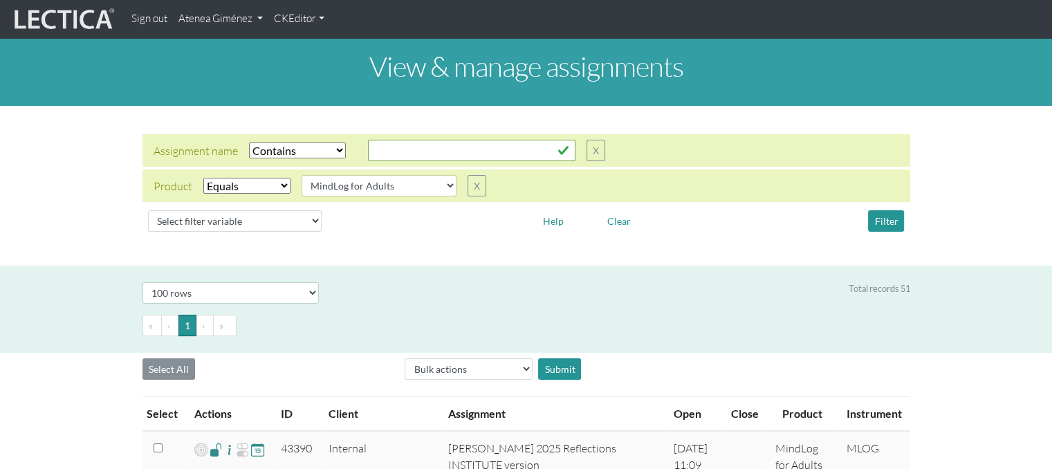
click at [224, 34] on nav "Sign out Atenea Giménez My Profile Manage accounts Manage assessments Manage as…" at bounding box center [526, 19] width 1052 height 38
click at [225, 25] on link "Atenea Giménez" at bounding box center [220, 19] width 95 height 27
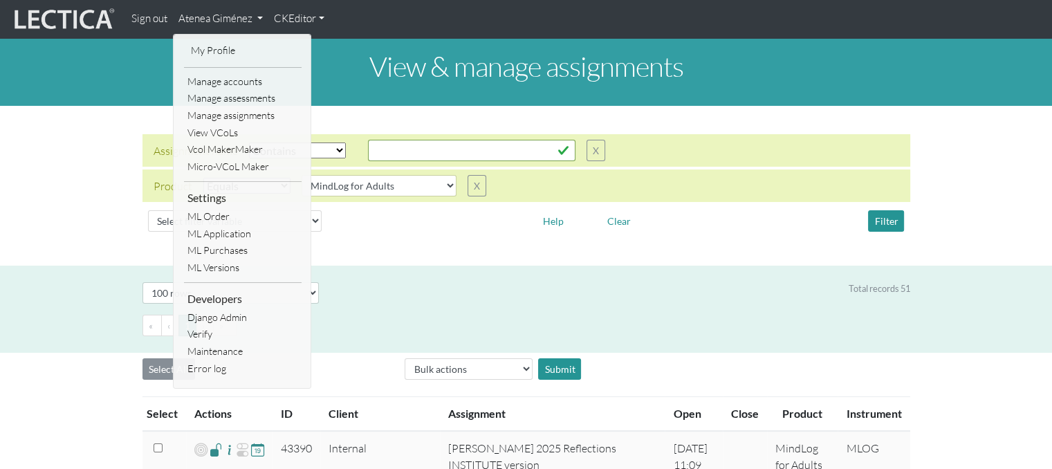
click at [412, 102] on div "View & manage assignments" at bounding box center [526, 72] width 1052 height 68
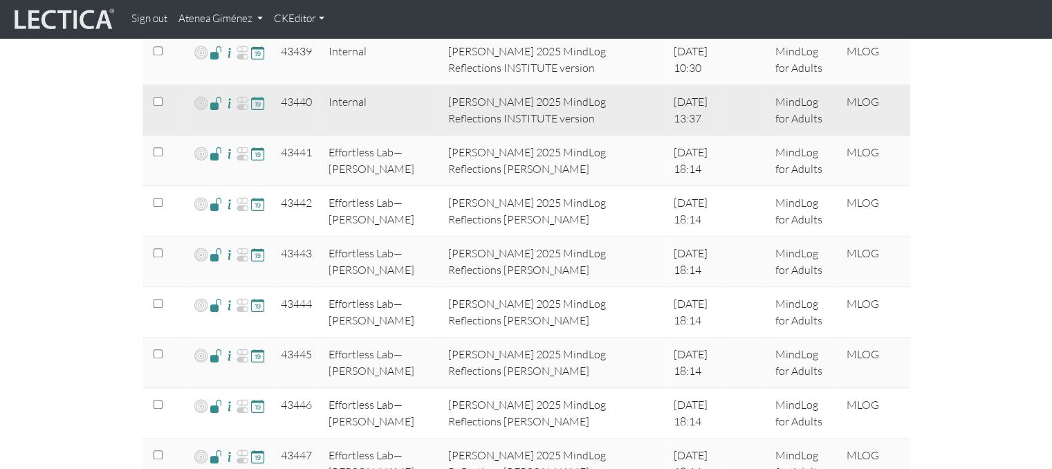
scroll to position [1245, 0]
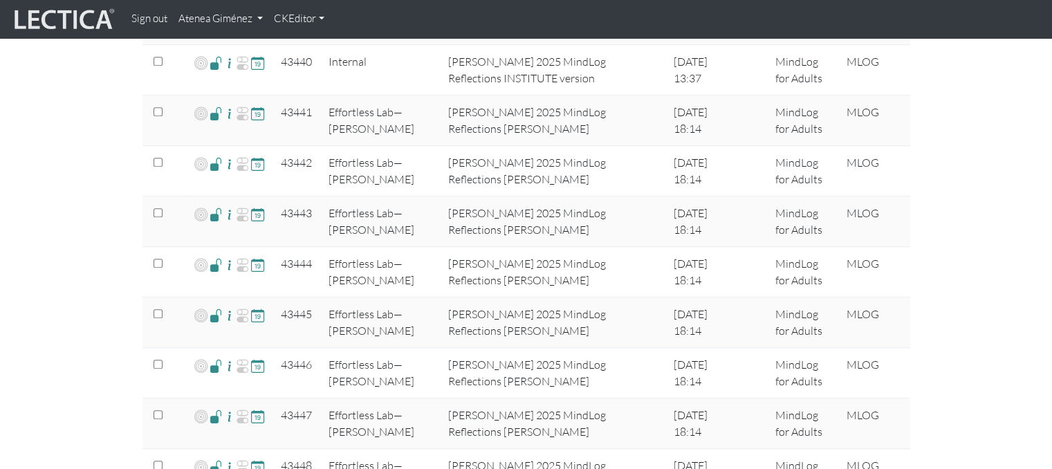
click at [230, 20] on link "Atenea Giménez" at bounding box center [220, 19] width 95 height 27
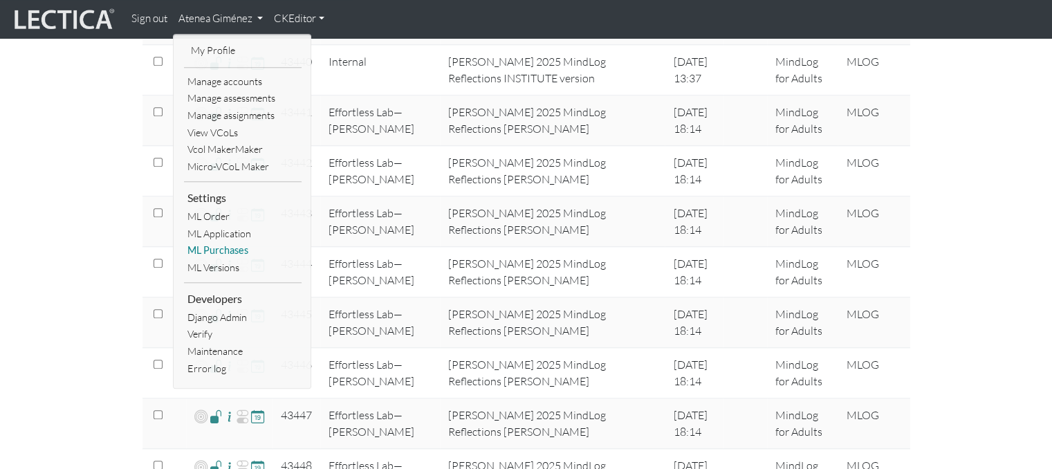
click at [221, 248] on link "ML Purchases" at bounding box center [243, 250] width 118 height 17
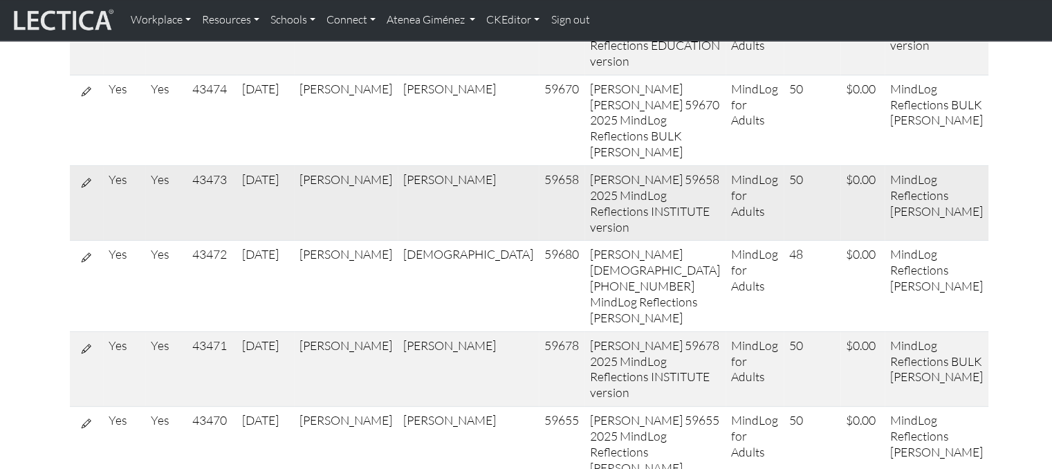
scroll to position [138, 0]
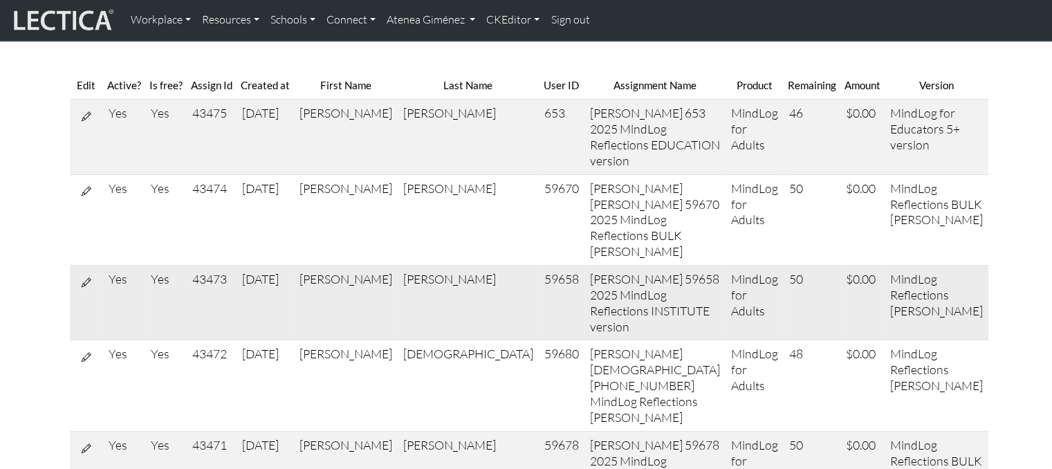
click at [82, 276] on icon at bounding box center [87, 282] width 10 height 12
select select "8"
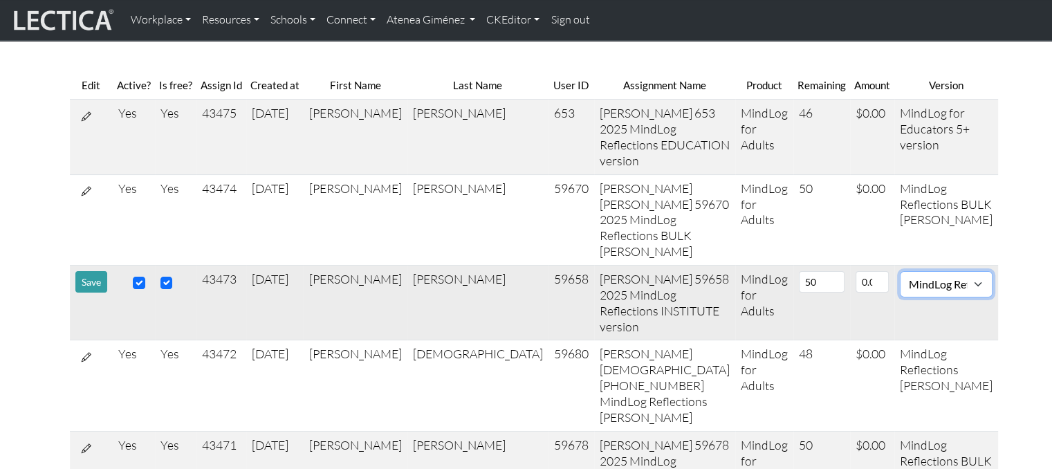
click at [930, 271] on select "MindLog Essays: 10 entries $220 (10 scores) MindLog Essays for Educators 11+ Mi…" at bounding box center [946, 284] width 93 height 26
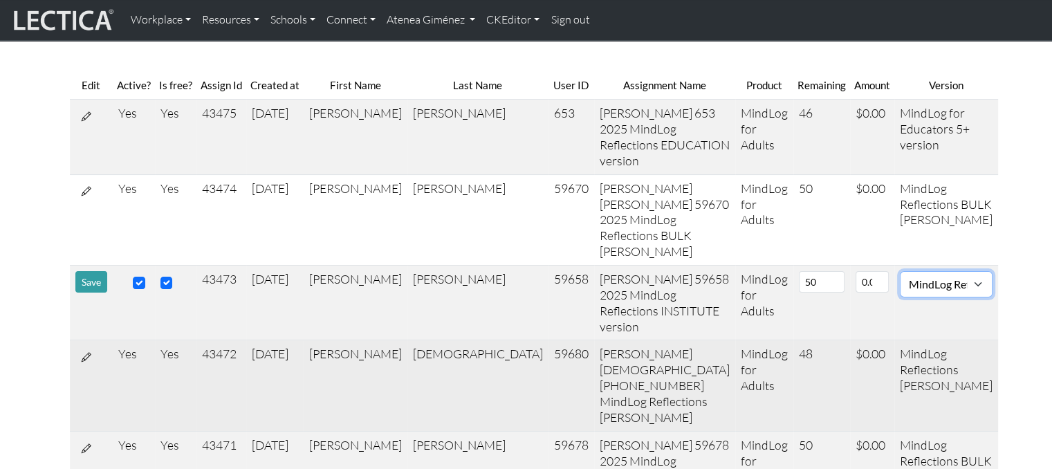
click at [900, 271] on select "MindLog Essays: 10 entries $220 (10 scores) MindLog Essays for Educators 11+ Mi…" at bounding box center [946, 284] width 93 height 26
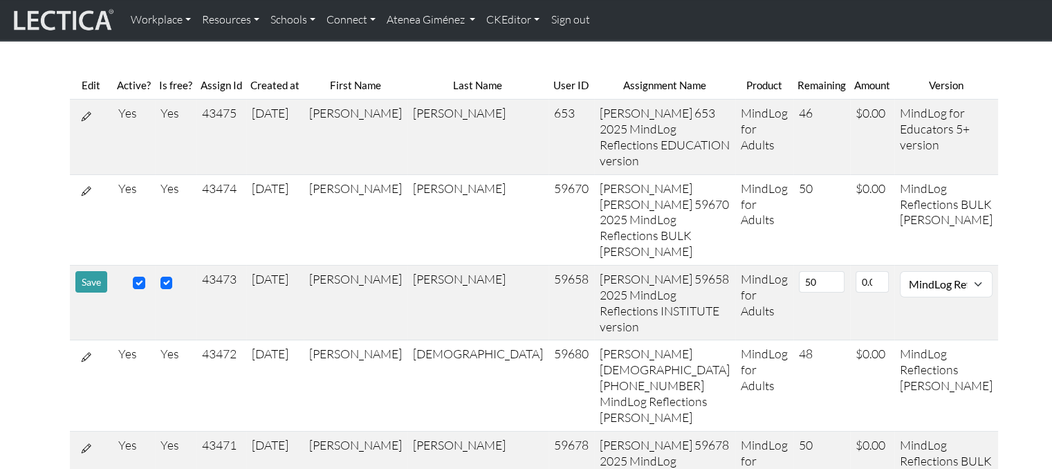
click at [91, 271] on button "Save" at bounding box center [91, 281] width 32 height 21
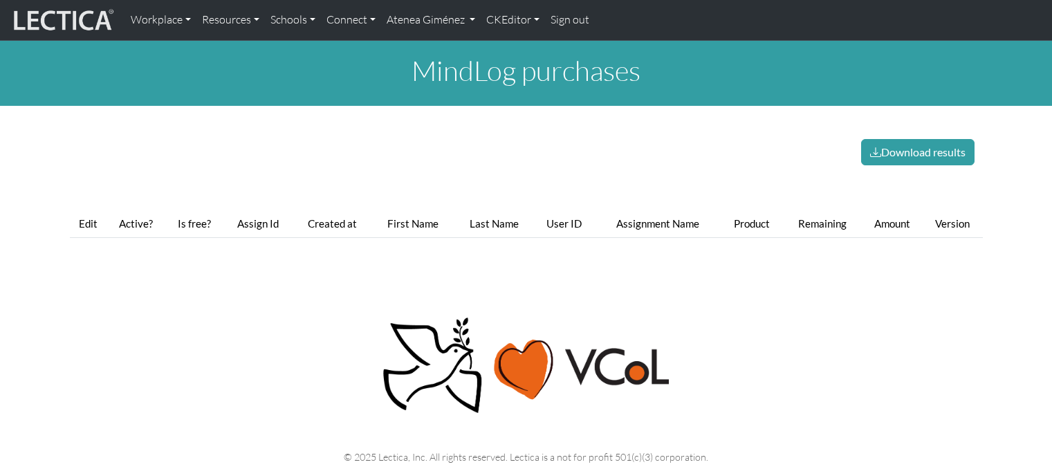
scroll to position [138, 0]
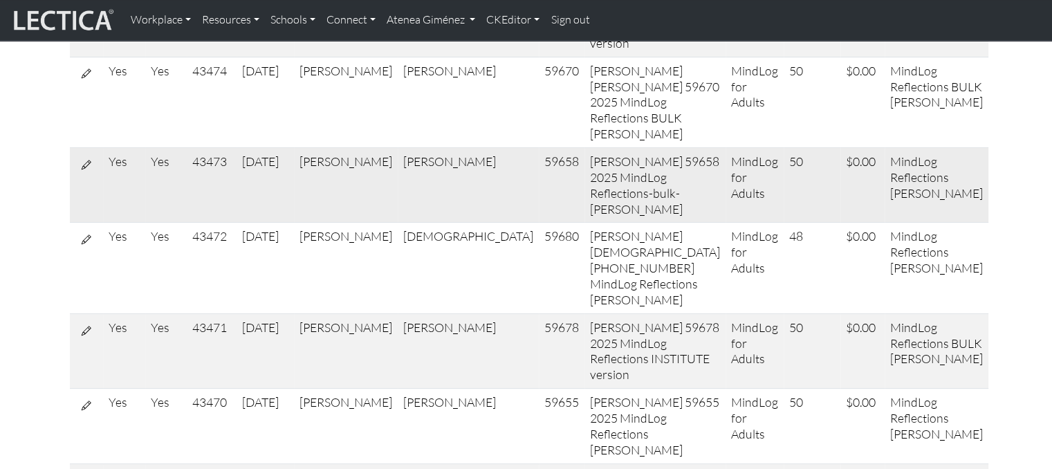
scroll to position [277, 0]
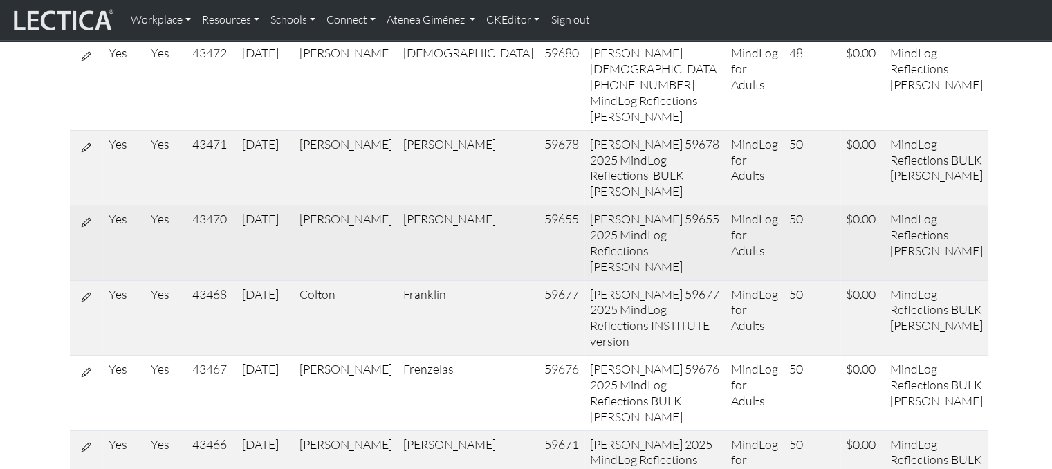
scroll to position [440, 0]
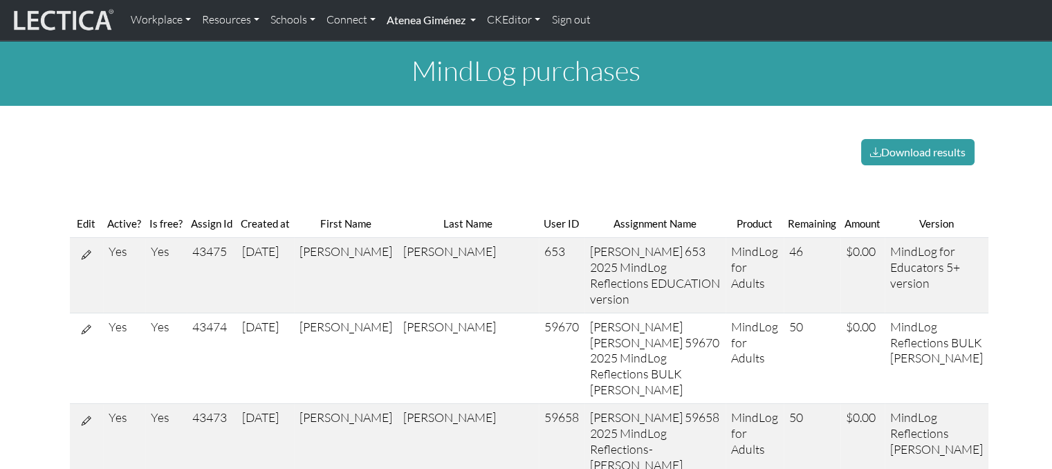
click at [413, 13] on link "Atenea Giménez" at bounding box center [431, 20] width 100 height 29
click at [423, 23] on link "Atenea Giménez" at bounding box center [431, 20] width 100 height 29
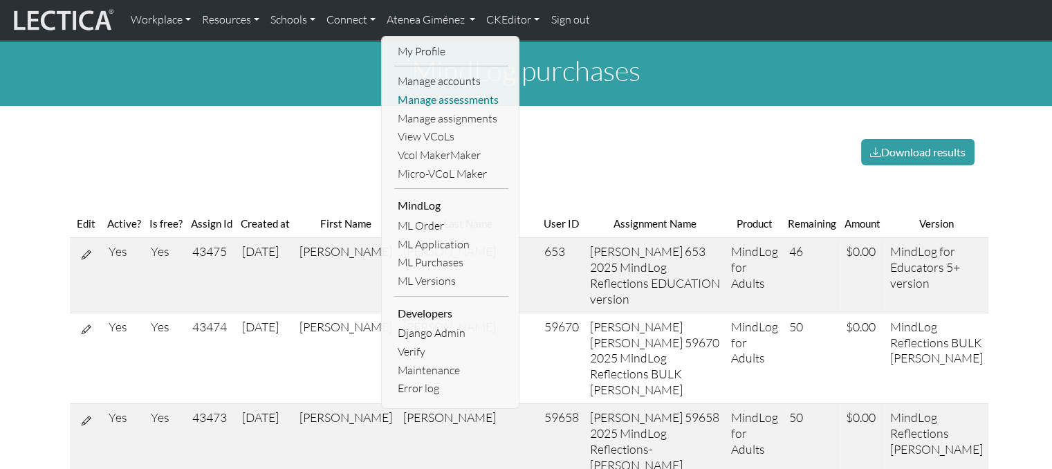
click at [455, 98] on link "Manage assessments" at bounding box center [451, 100] width 114 height 19
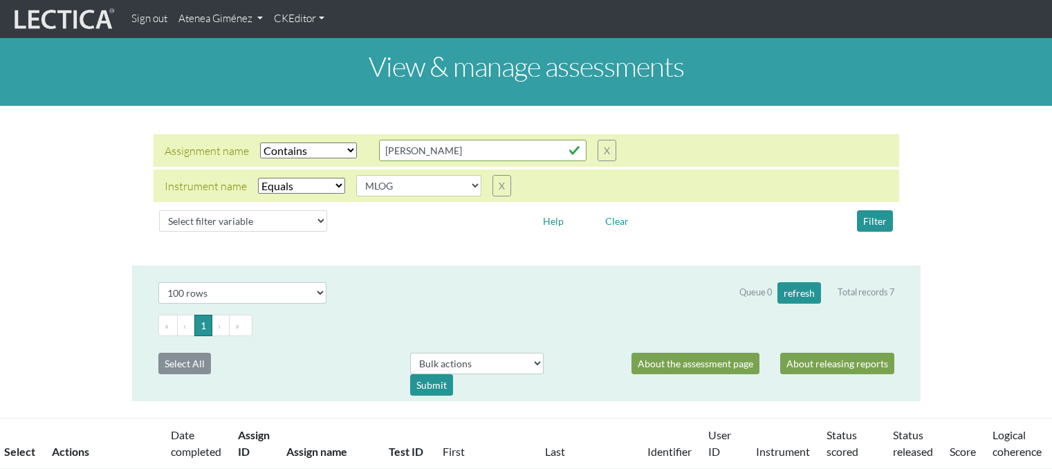
select select "icontains"
select select "MLOG"
select select "100"
click at [882, 226] on button "Filter" at bounding box center [875, 220] width 36 height 21
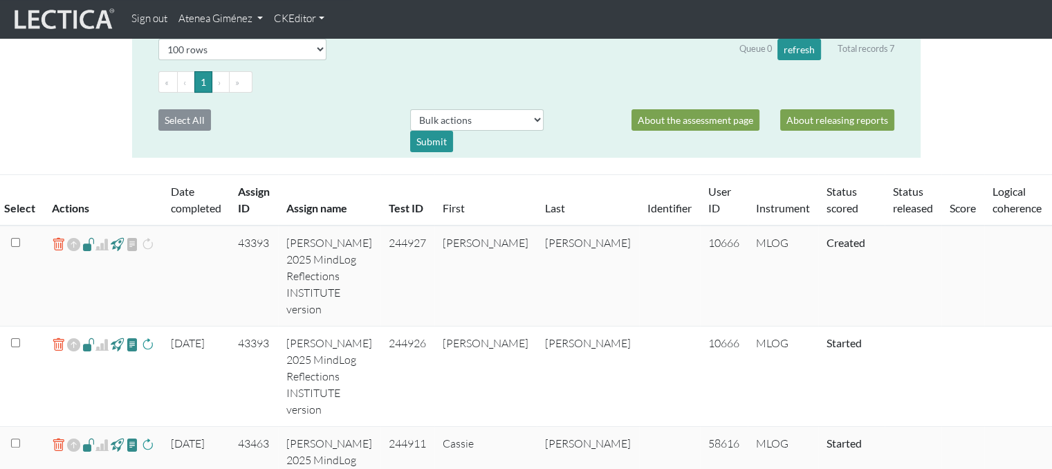
scroll to position [208, 0]
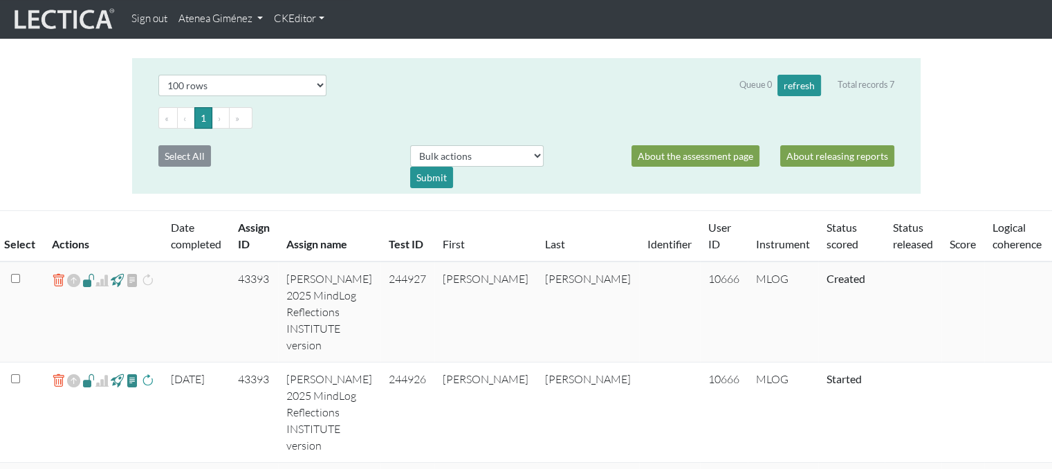
click at [254, 22] on link "Atenea Giménez" at bounding box center [220, 19] width 95 height 27
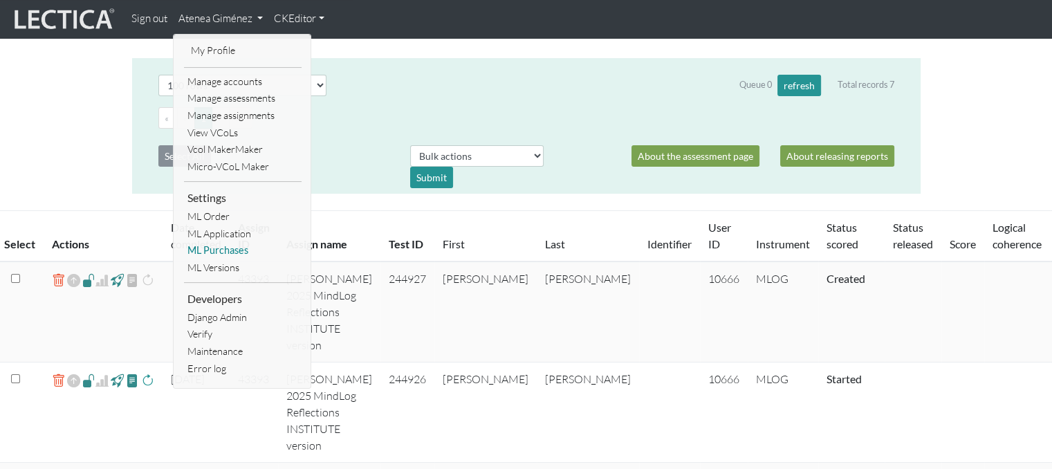
click at [234, 250] on link "ML Purchases" at bounding box center [243, 250] width 118 height 17
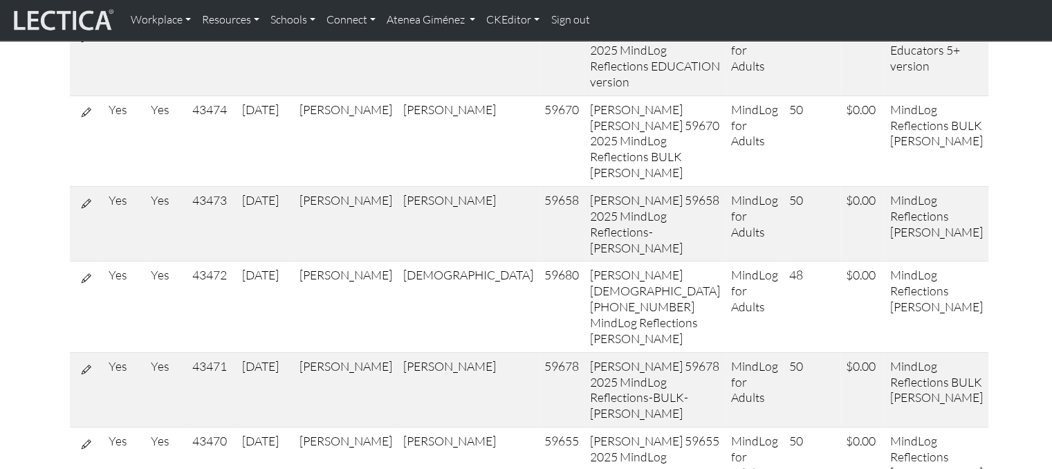
scroll to position [208, 0]
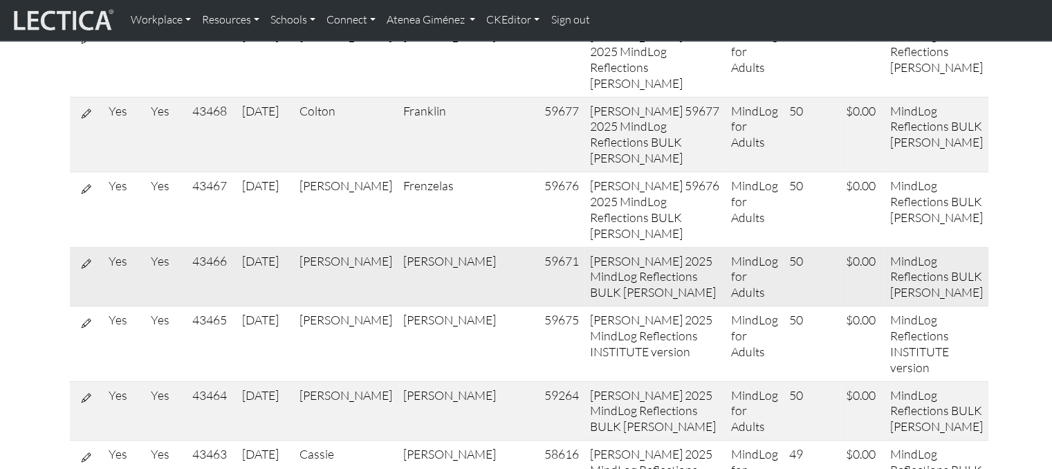
scroll to position [692, 0]
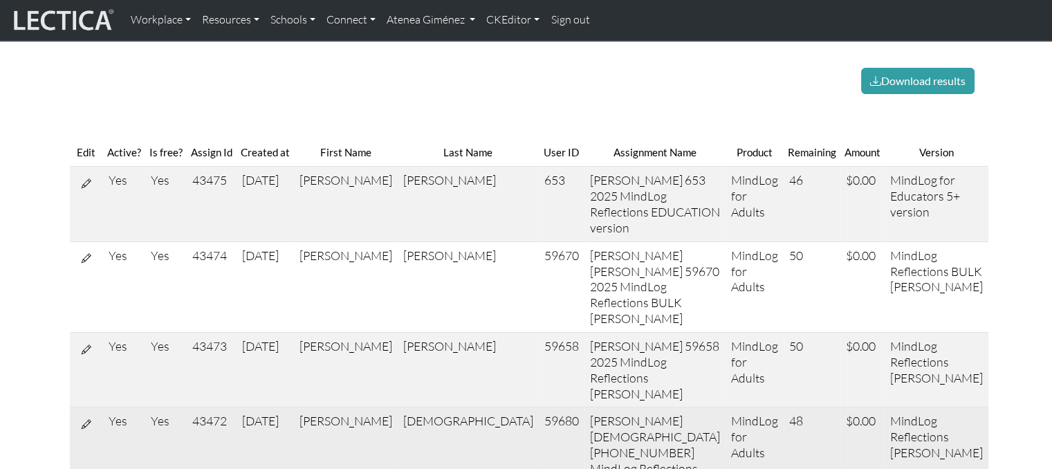
scroll to position [94, 0]
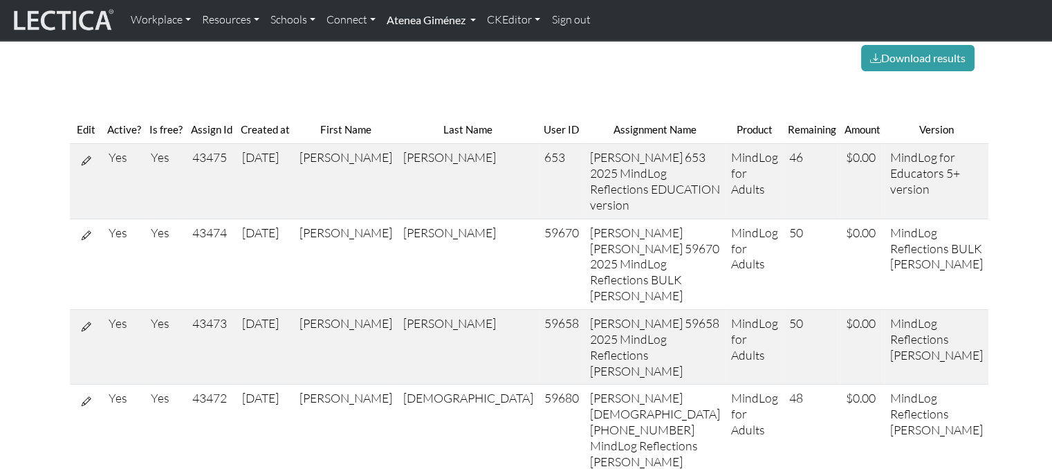
click at [422, 18] on link "Atenea Giménez" at bounding box center [431, 20] width 100 height 29
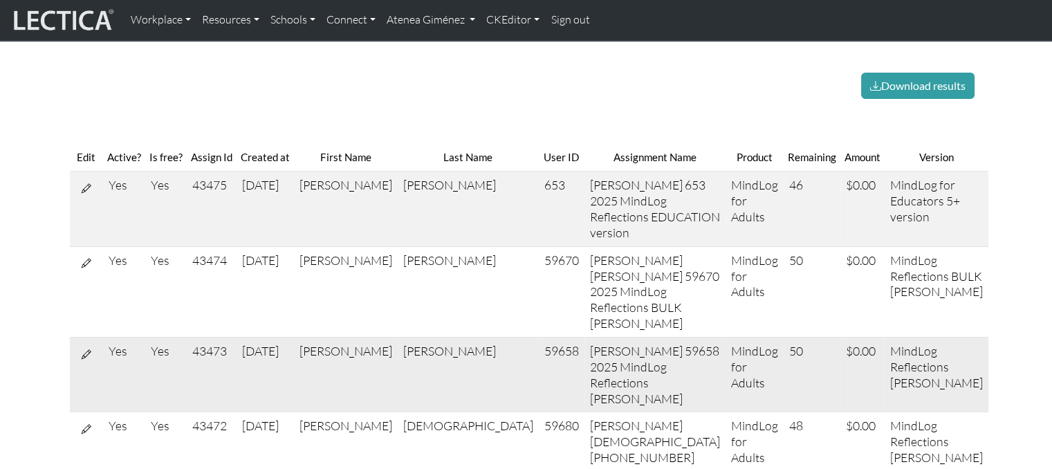
scroll to position [0, 0]
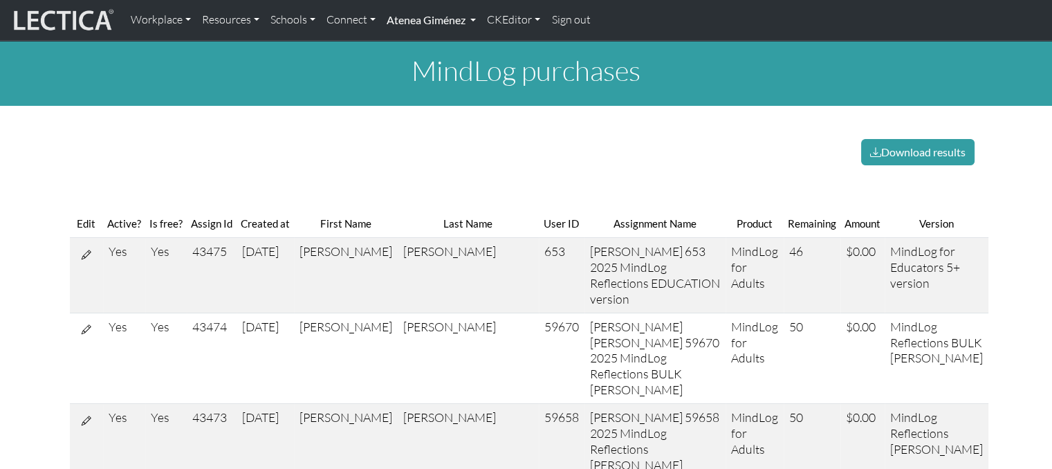
click at [435, 9] on link "Atenea Giménez" at bounding box center [431, 20] width 100 height 29
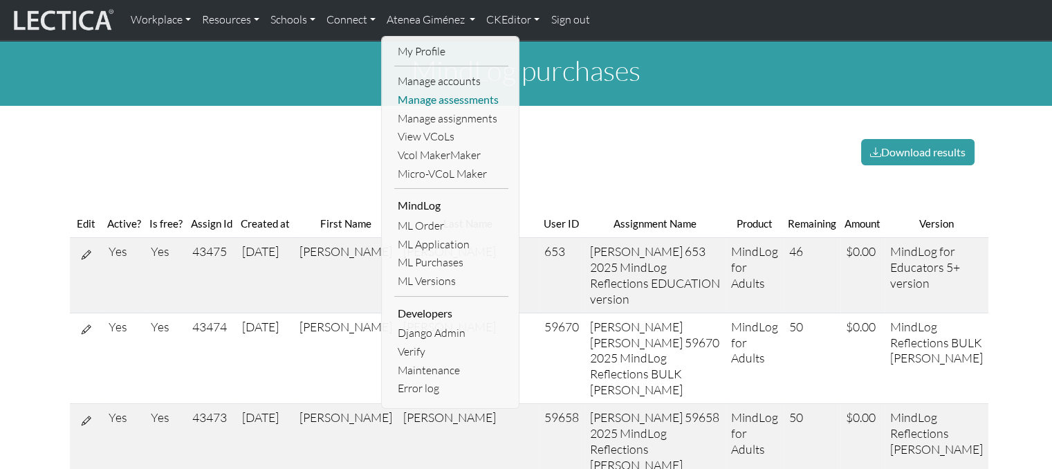
click at [462, 107] on link "Manage assessments" at bounding box center [451, 100] width 114 height 19
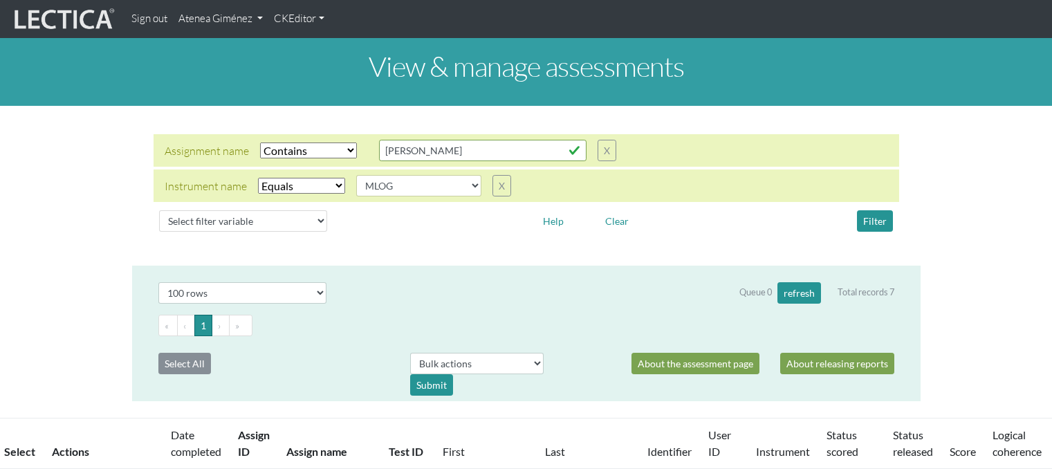
select select "icontains"
select select "MLOG"
select select "100"
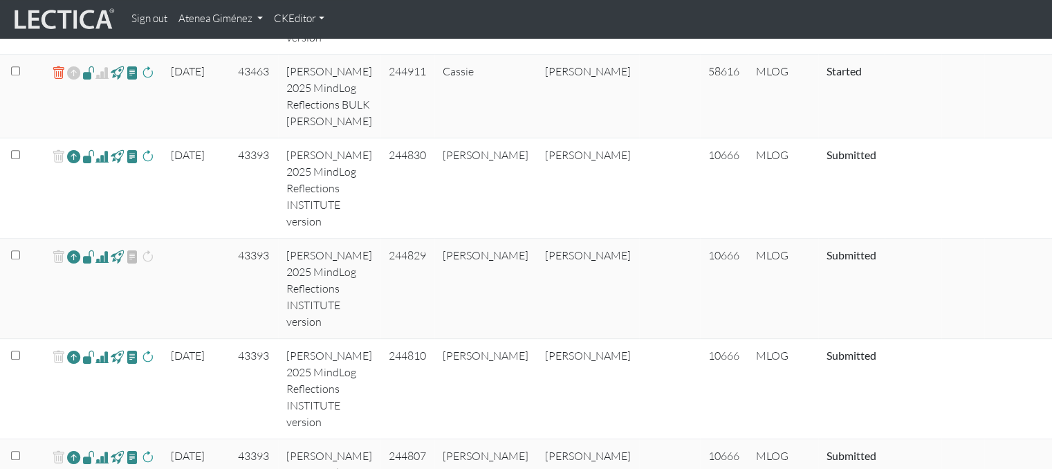
scroll to position [623, 0]
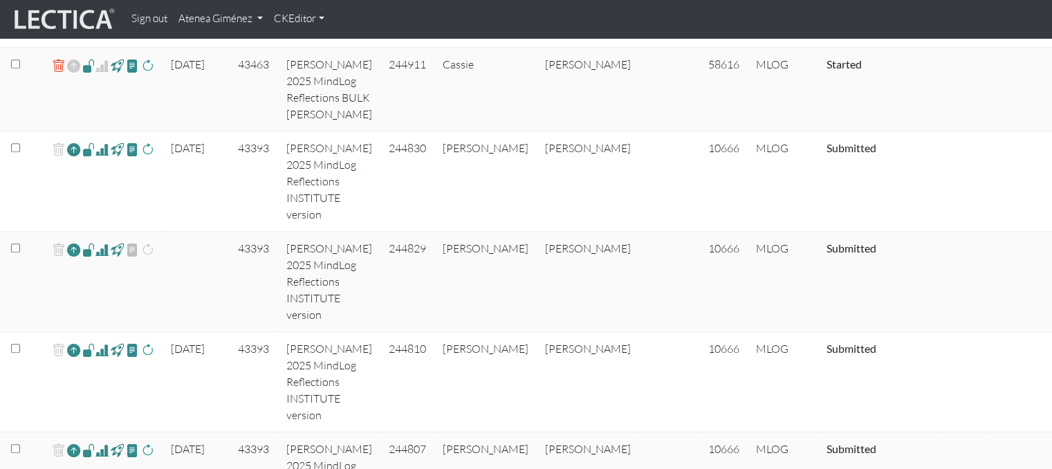
click at [86, 73] on span at bounding box center [88, 65] width 13 height 16
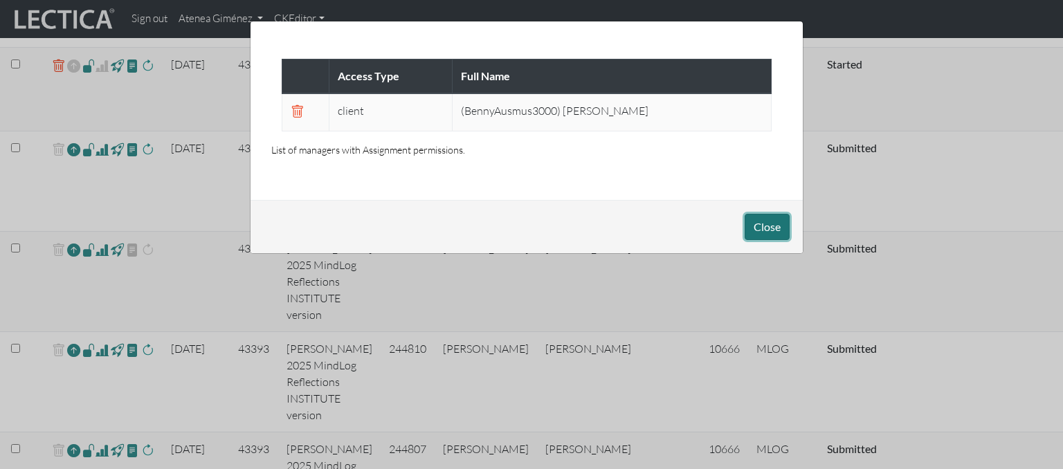
click at [760, 228] on button "Close" at bounding box center [766, 227] width 45 height 26
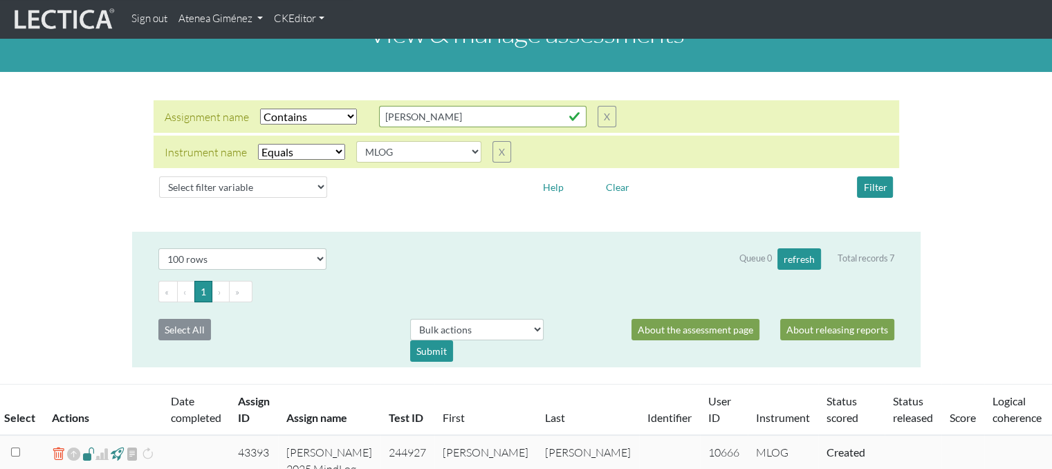
scroll to position [0, 0]
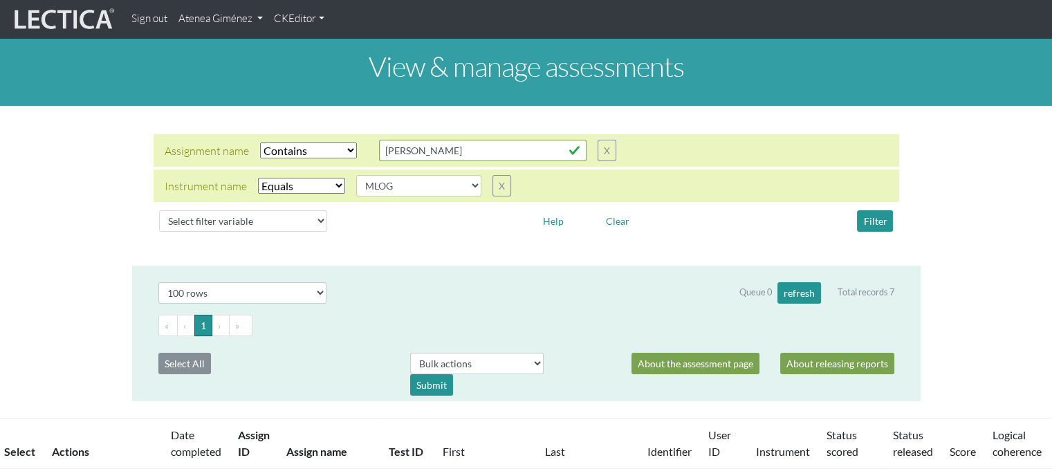
click at [220, 21] on link "Atenea Giménez" at bounding box center [220, 19] width 95 height 27
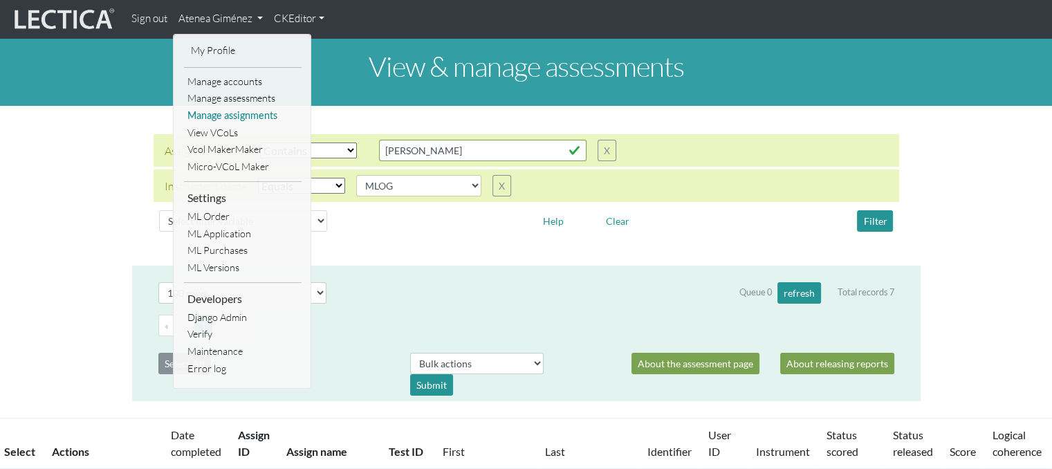
click at [246, 116] on link "Manage assignments" at bounding box center [243, 115] width 118 height 17
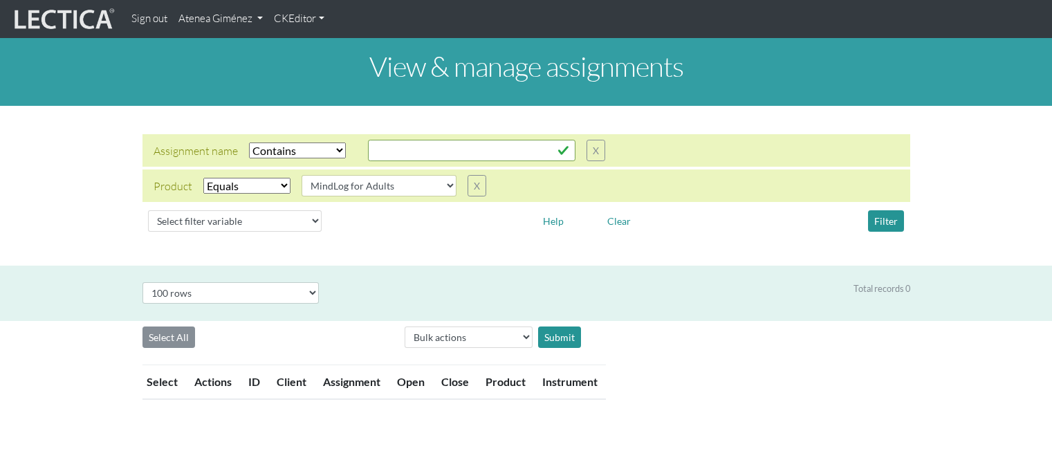
select select "icontains"
select select "MindLog for Adults"
select select "100"
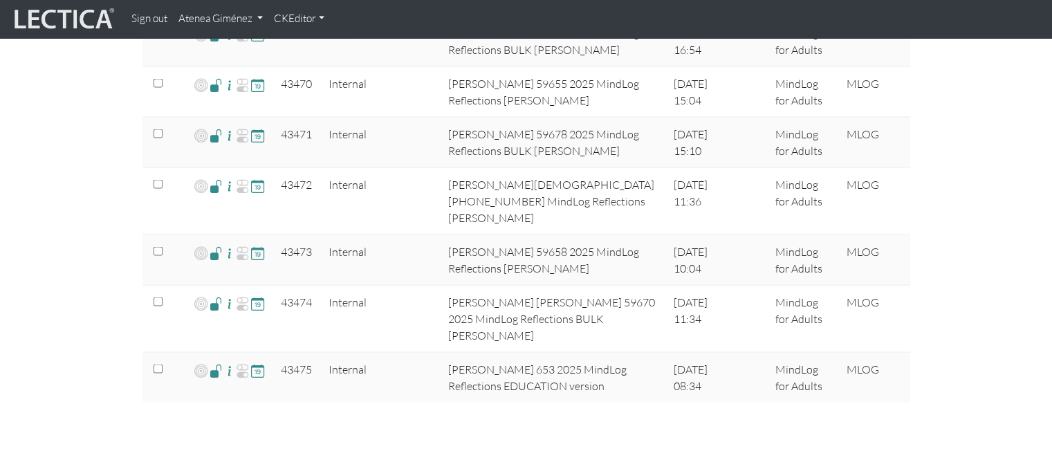
scroll to position [2549, 0]
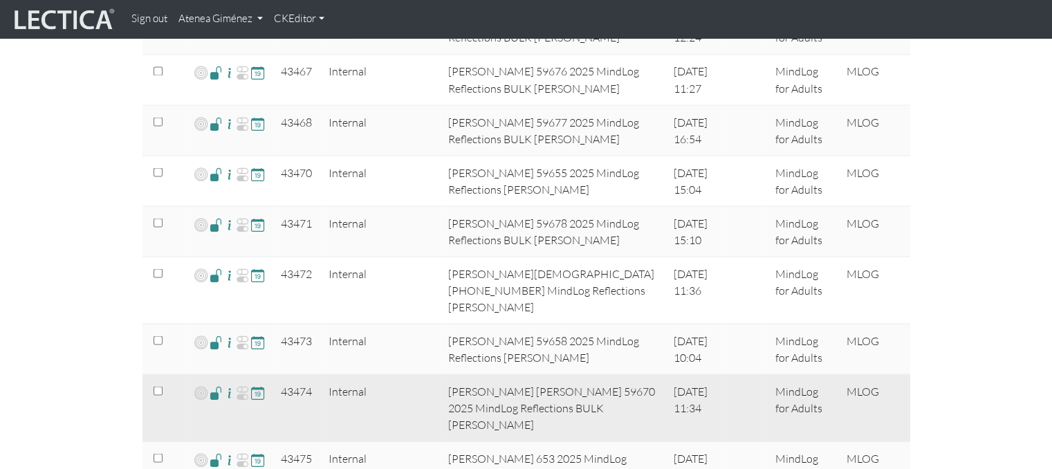
click at [216, 384] on span at bounding box center [216, 392] width 13 height 16
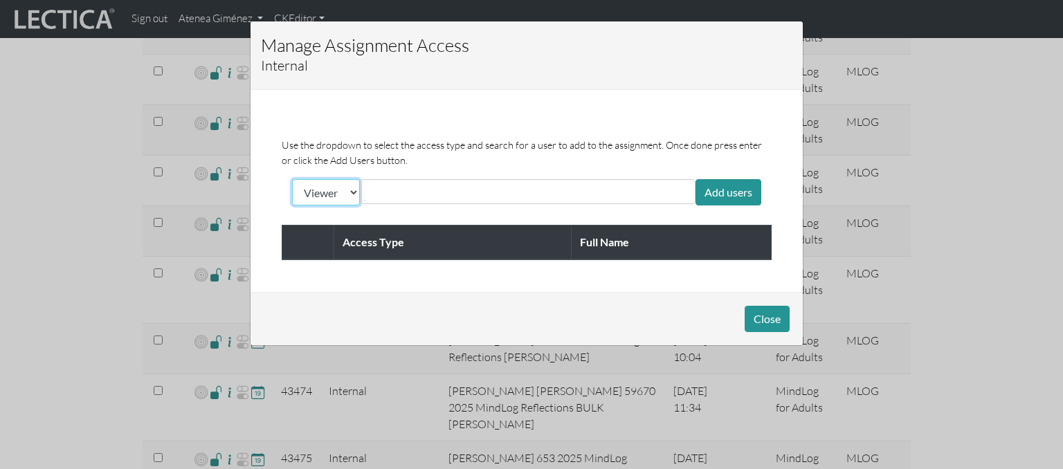
click at [340, 180] on select "Viewer Limited Client" at bounding box center [326, 192] width 68 height 26
select select "client"
click at [292, 179] on select "Viewer Limited Client" at bounding box center [326, 192] width 68 height 26
click at [396, 191] on input "text" at bounding box center [425, 191] width 123 height 17
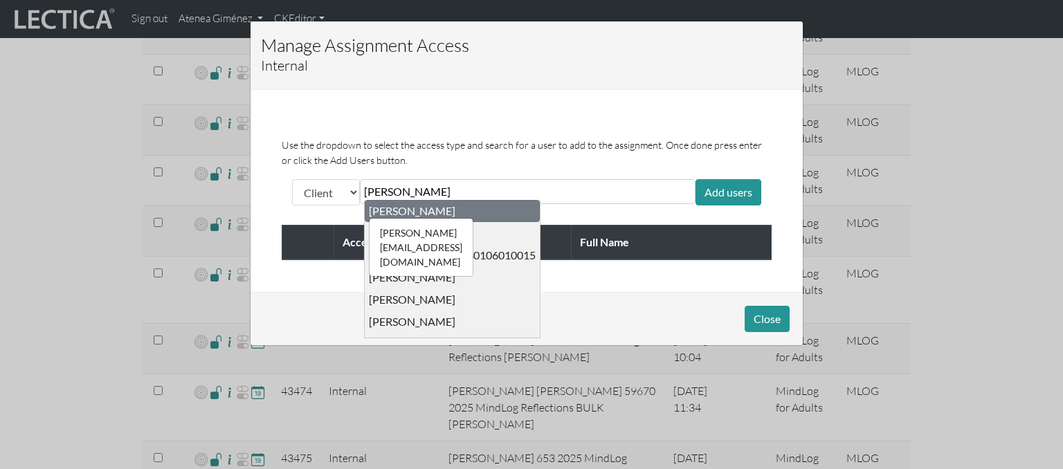
type input "[PERSON_NAME]"
click at [406, 211] on div "[PERSON_NAME][EMAIL_ADDRESS][DOMAIN_NAME] [PERSON_NAME]" at bounding box center [412, 211] width 86 height 14
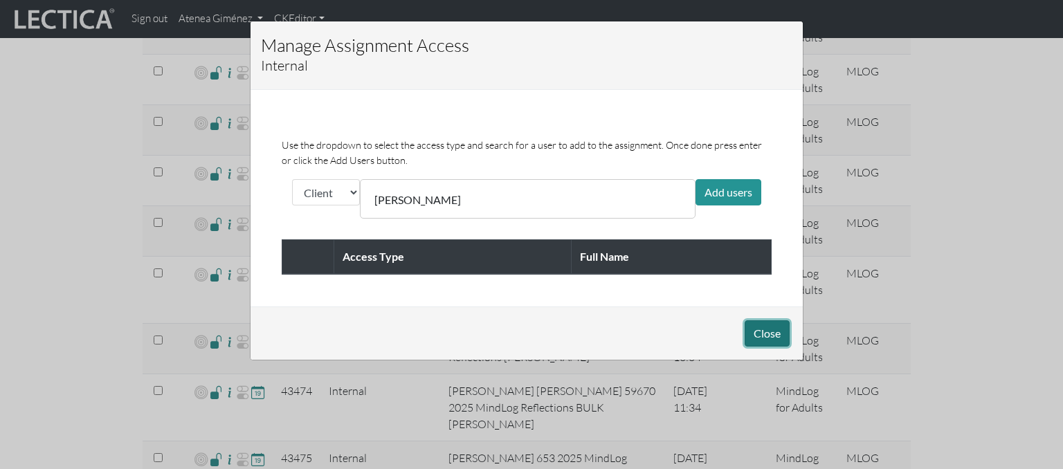
click at [767, 333] on button "Close" at bounding box center [766, 333] width 45 height 26
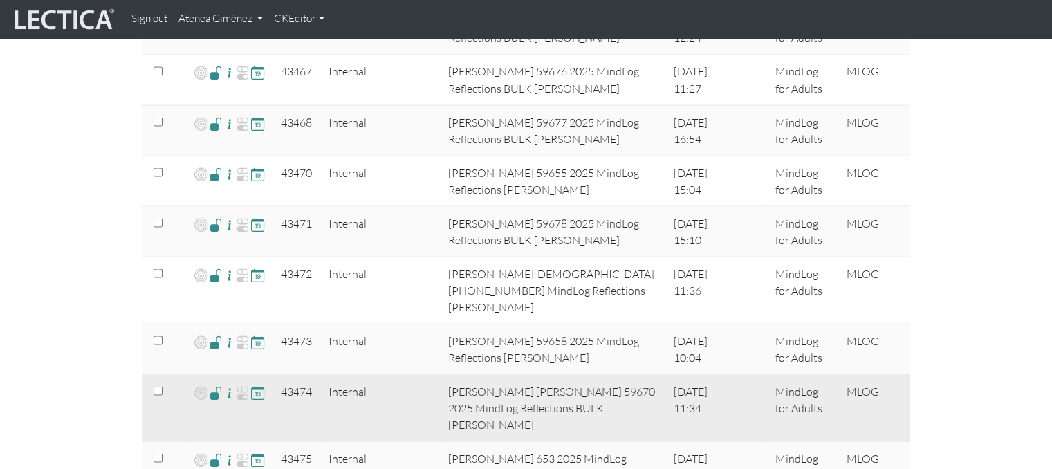
click at [212, 384] on span at bounding box center [216, 392] width 13 height 16
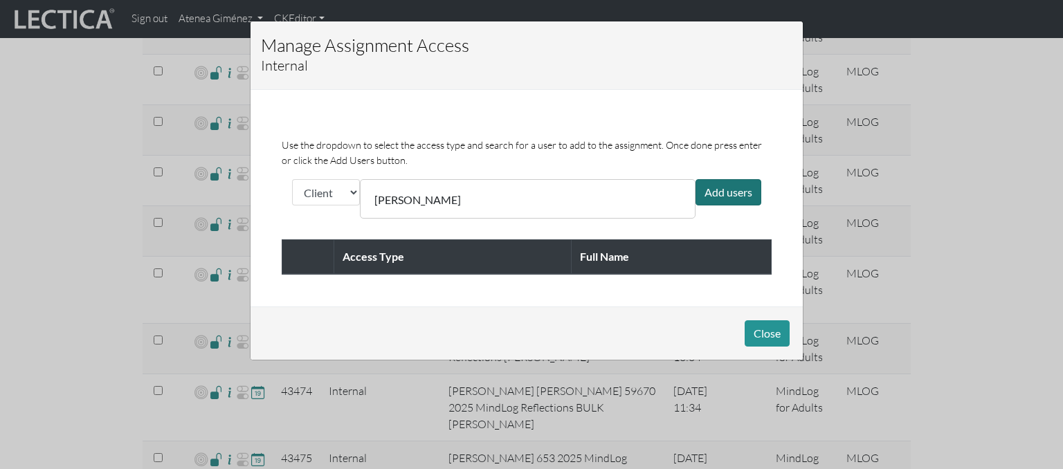
click at [722, 194] on div "Add users" at bounding box center [728, 192] width 66 height 26
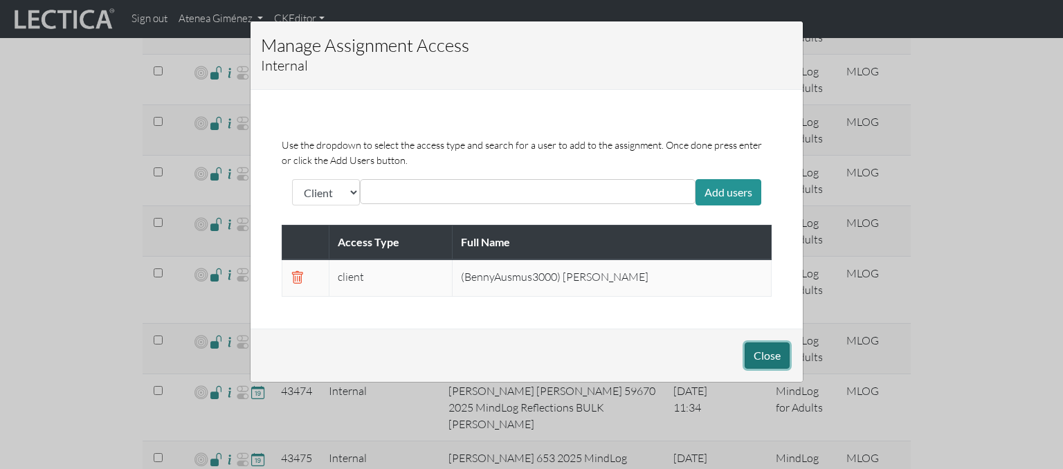
click at [762, 355] on button "Close" at bounding box center [766, 355] width 45 height 26
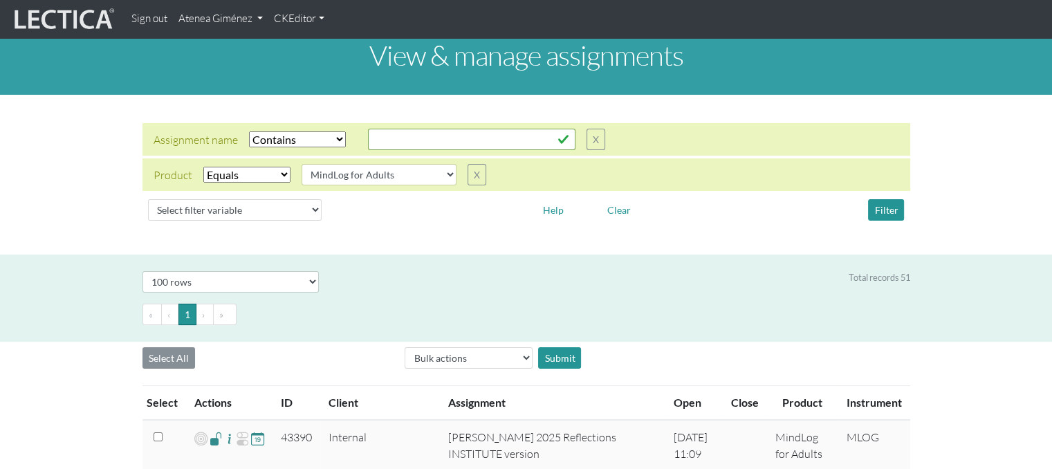
scroll to position [0, 0]
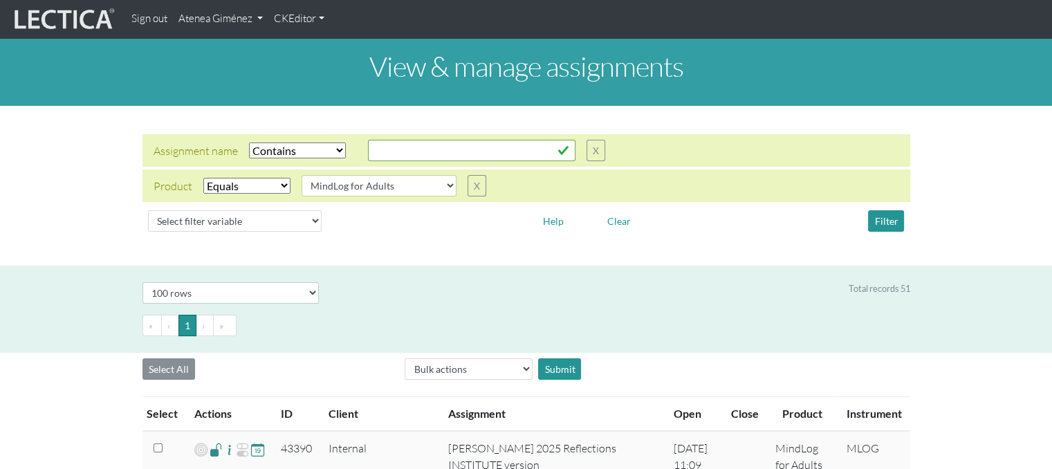
click at [228, 21] on link "Atenea Giménez" at bounding box center [220, 19] width 95 height 27
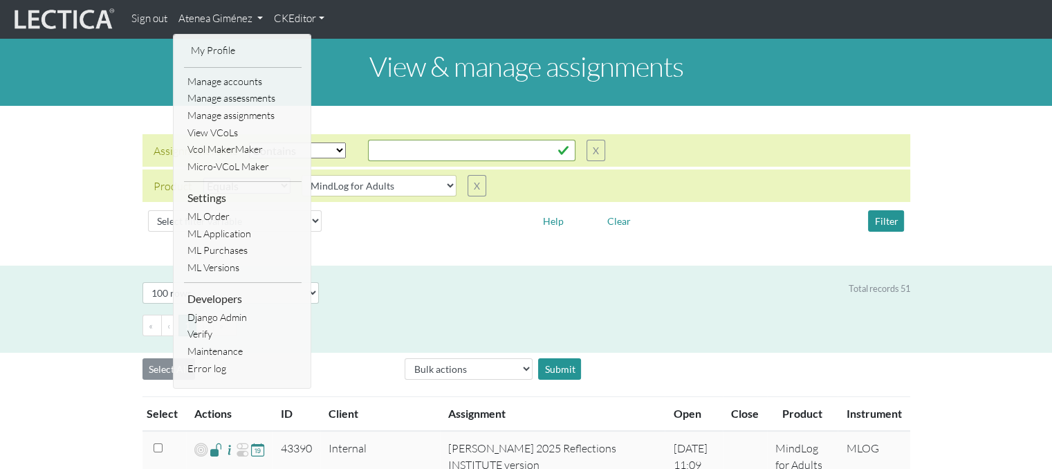
click at [57, 118] on div "Assignment name Select filter Equals Does not equal Contains Does not contain S…" at bounding box center [526, 186] width 1052 height 138
